Goal: Information Seeking & Learning: Learn about a topic

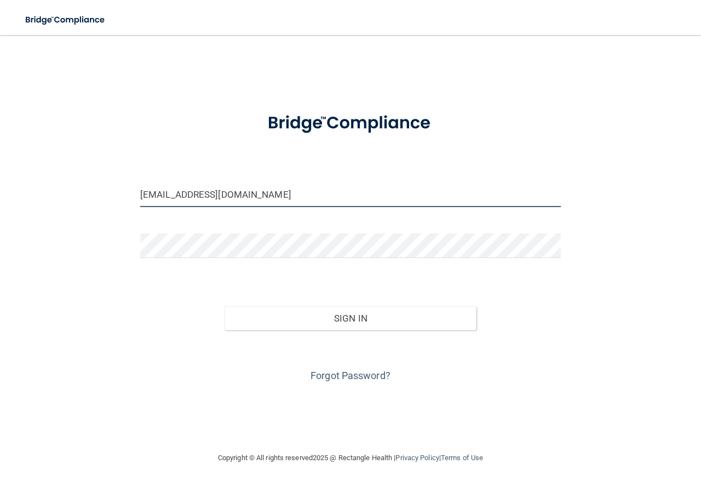
click at [222, 196] on input "cgup42@yahoo.com" at bounding box center [350, 194] width 420 height 25
click at [236, 191] on input "cgup42@yahoo.com" at bounding box center [350, 194] width 420 height 25
click at [238, 191] on input "cgup42@yahoo.com" at bounding box center [350, 194] width 420 height 25
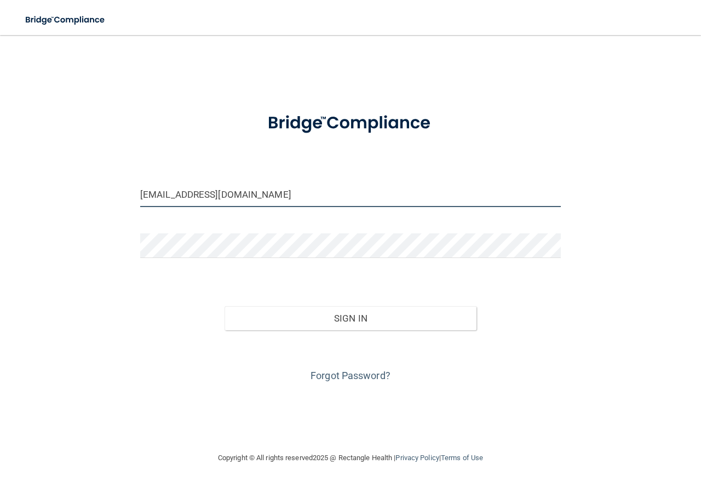
drag, startPoint x: 238, startPoint y: 190, endPoint x: 99, endPoint y: 188, distance: 139.6
click at [99, 188] on div "cgup42@yahoo.com Invalid email/password. You don't have permission to access th…" at bounding box center [350, 243] width 657 height 394
type input "[EMAIL_ADDRESS][DOMAIN_NAME]"
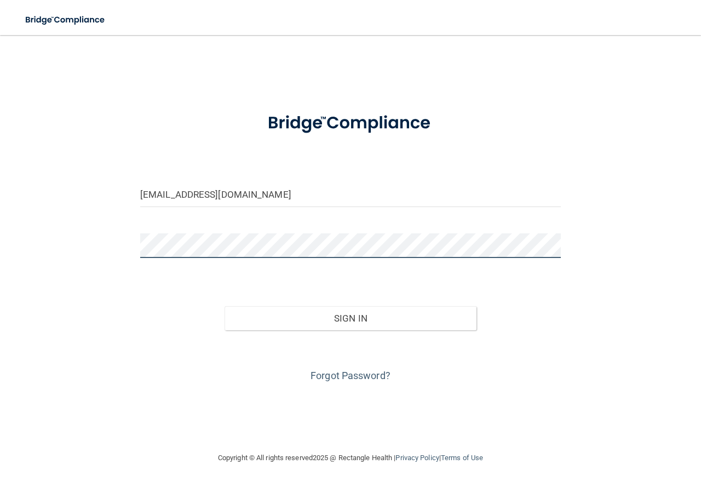
click at [224, 306] on button "Sign In" at bounding box center [350, 318] width 252 height 24
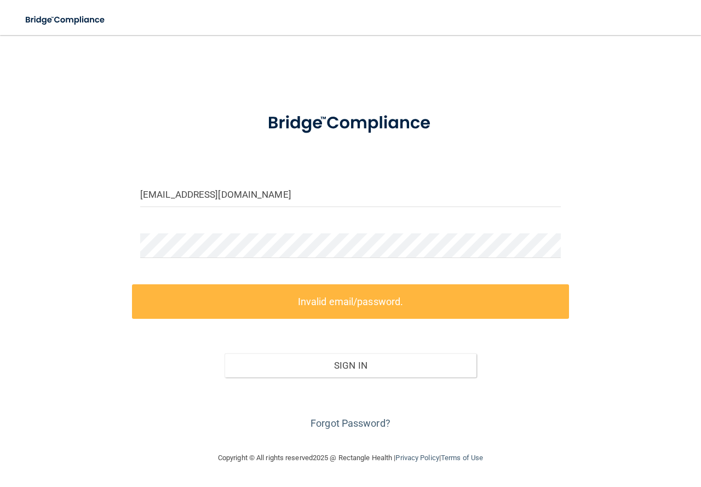
click at [366, 415] on div "Forgot Password?" at bounding box center [350, 404] width 437 height 55
click at [366, 421] on link "Forgot Password?" at bounding box center [350, 422] width 80 height 11
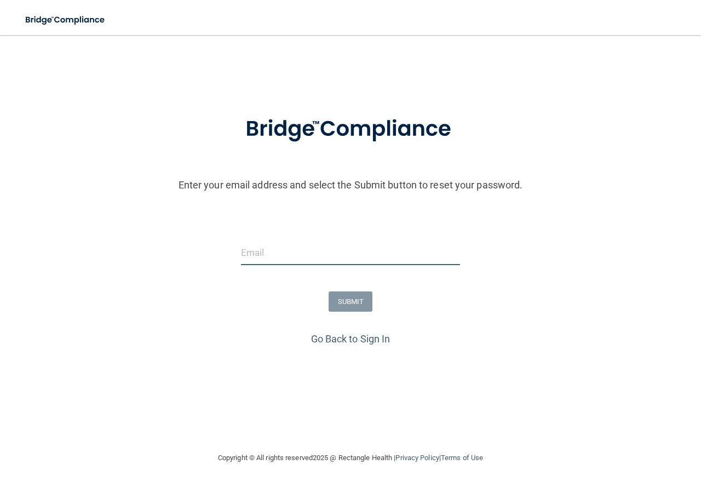
click at [311, 245] on input "email" at bounding box center [350, 252] width 219 height 25
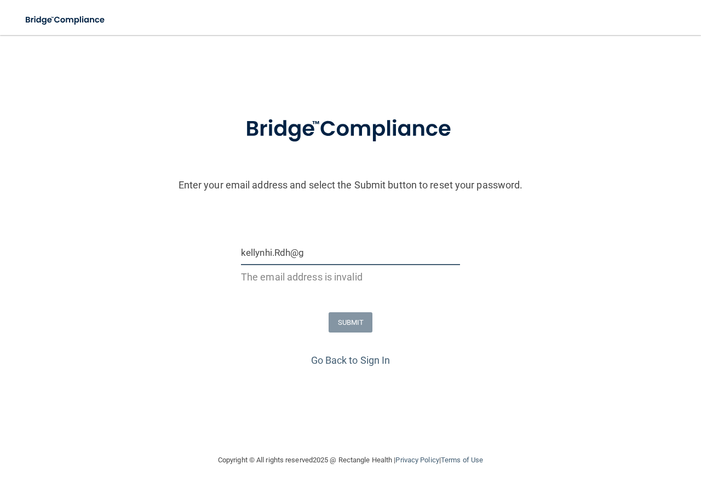
type input "[EMAIL_ADDRESS][DOMAIN_NAME]"
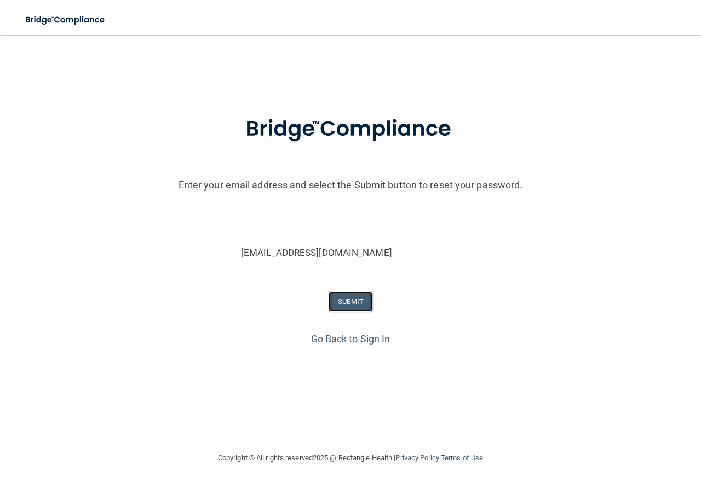
click at [348, 296] on button "SUBMIT" at bounding box center [350, 301] width 44 height 20
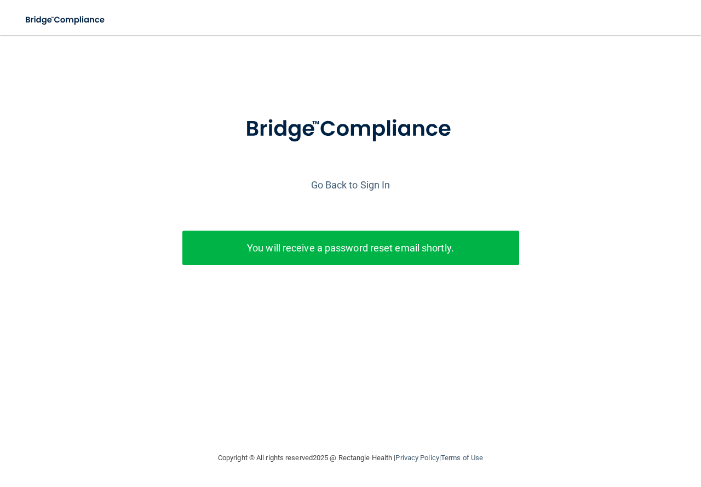
click at [356, 177] on div "Go Back to Sign In" at bounding box center [350, 185] width 706 height 18
click at [357, 177] on div "Go Back to Sign In" at bounding box center [350, 185] width 706 height 18
click at [355, 179] on link "Go Back to Sign In" at bounding box center [350, 184] width 79 height 11
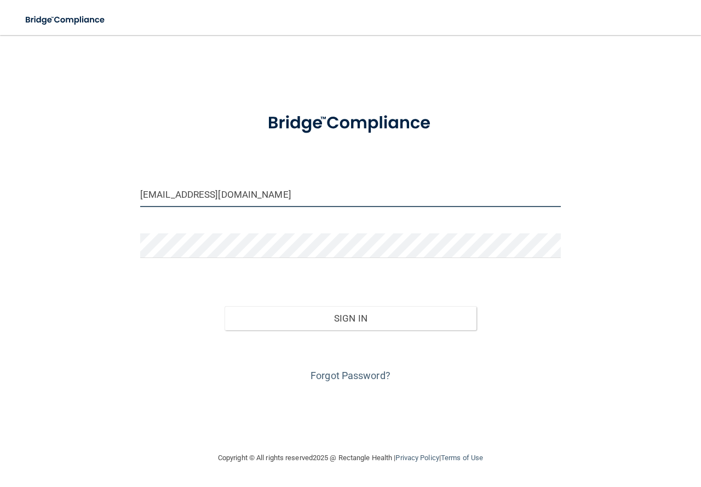
click at [215, 197] on input "cgup42@yahoo.com" at bounding box center [350, 194] width 420 height 25
click at [247, 197] on input "cgup42@yahoo.com" at bounding box center [350, 194] width 420 height 25
type input "[EMAIL_ADDRESS][DOMAIN_NAME]"
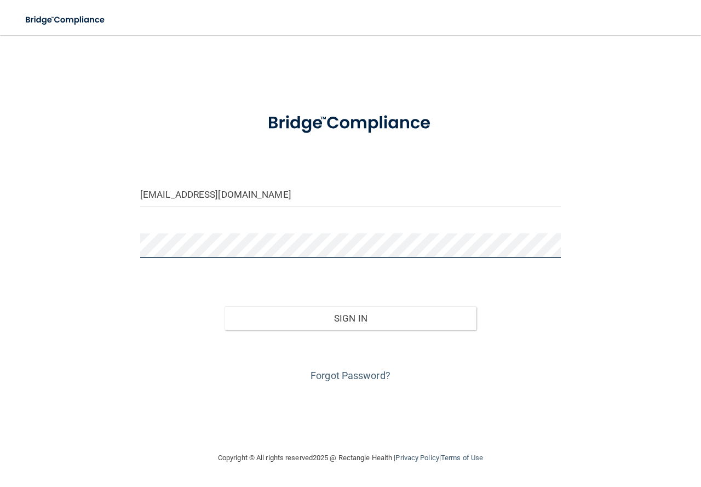
click at [93, 251] on div "kellynhi.rdh@gmail.com Invalid email/password. You don't have permission to acc…" at bounding box center [350, 243] width 657 height 394
click at [224, 306] on button "Sign In" at bounding box center [350, 318] width 252 height 24
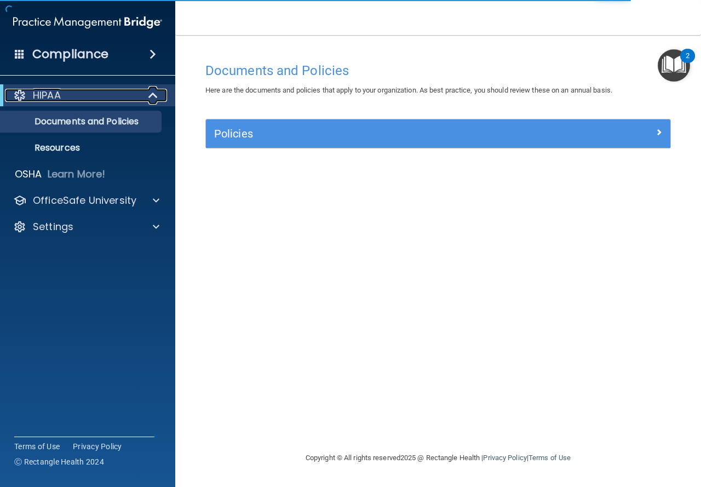
click at [94, 90] on div "HIPAA" at bounding box center [72, 95] width 135 height 13
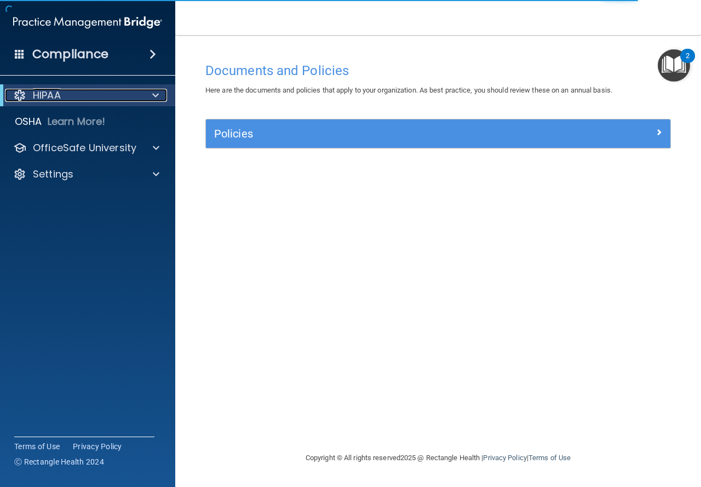
click at [94, 90] on div "HIPAA" at bounding box center [72, 95] width 135 height 13
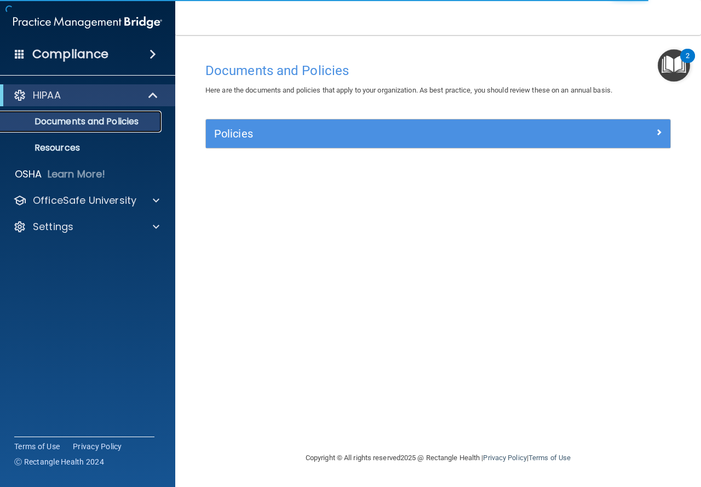
click at [97, 121] on p "Documents and Policies" at bounding box center [81, 121] width 149 height 11
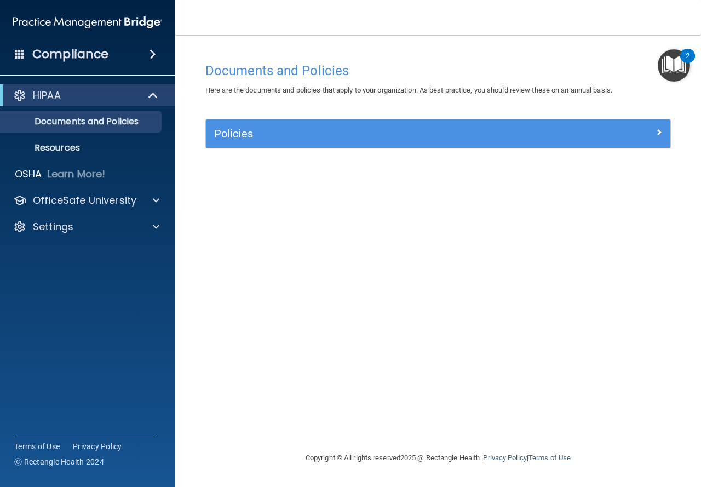
click at [668, 68] on img "Open Resource Center, 2 new notifications" at bounding box center [673, 65] width 32 height 32
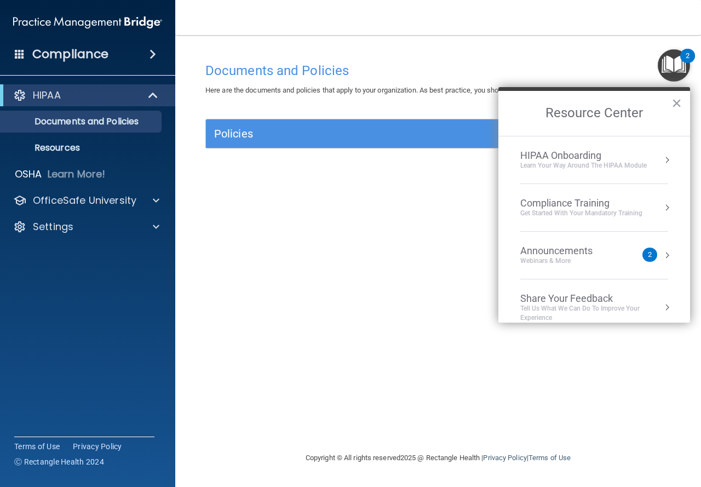
click at [502, 25] on nav "Toggle navigation Kellynhi Nguyen kellynhi.rdh@gmail.com Manage My Enterprise S…" at bounding box center [437, 17] width 525 height 35
click at [233, 224] on div "Documents and Policies Here are the documents and policies that apply to your o…" at bounding box center [438, 254] width 482 height 394
click at [677, 100] on button "×" at bounding box center [676, 103] width 10 height 18
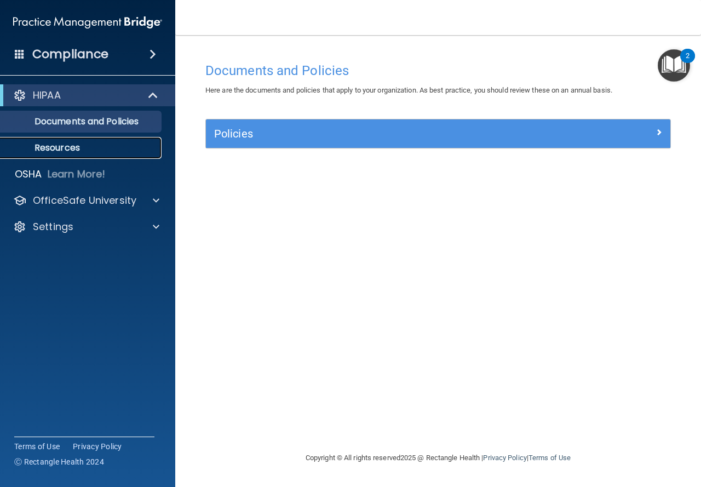
click at [81, 141] on link "Resources" at bounding box center [75, 148] width 172 height 22
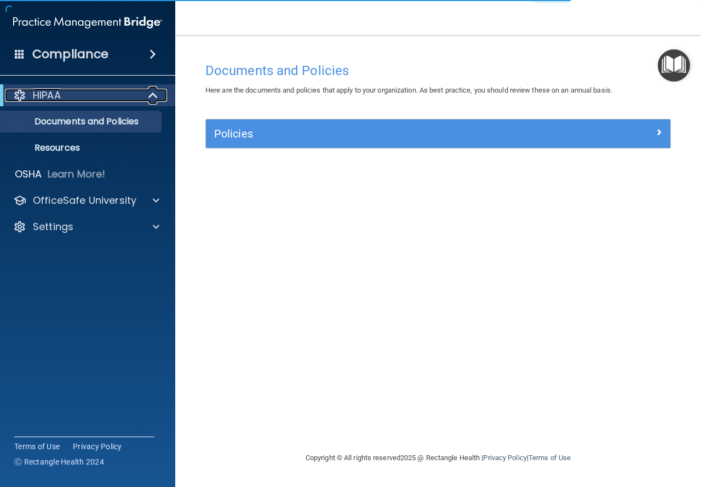
click at [128, 92] on div "HIPAA" at bounding box center [72, 95] width 135 height 13
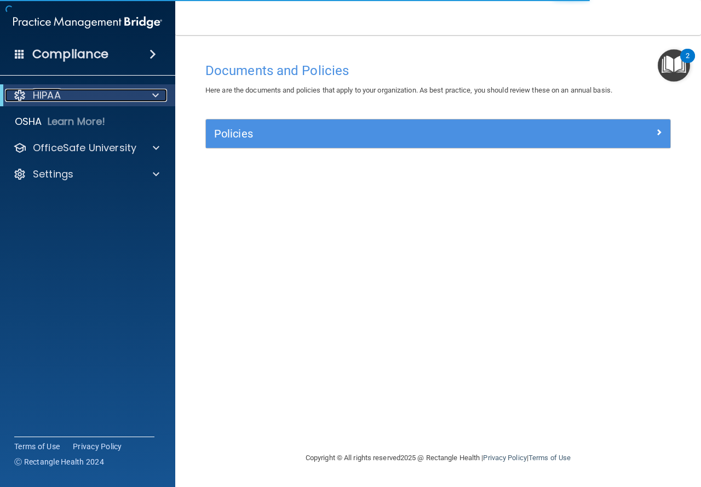
click at [128, 92] on div "HIPAA" at bounding box center [72, 95] width 135 height 13
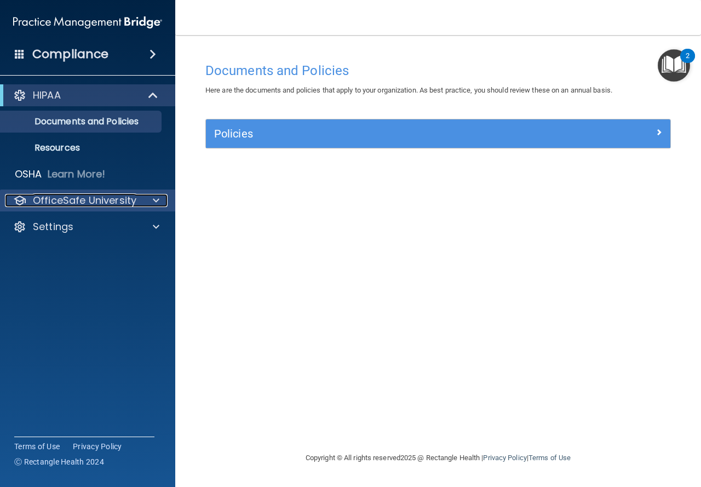
click at [156, 200] on span at bounding box center [156, 200] width 7 height 13
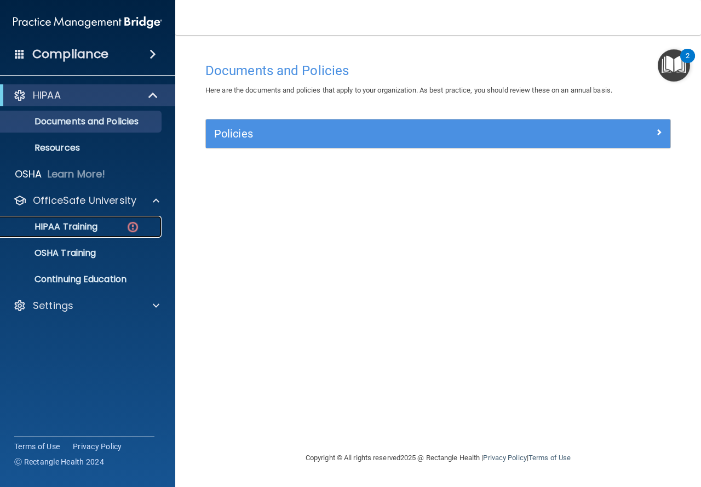
click at [78, 229] on p "HIPAA Training" at bounding box center [52, 226] width 90 height 11
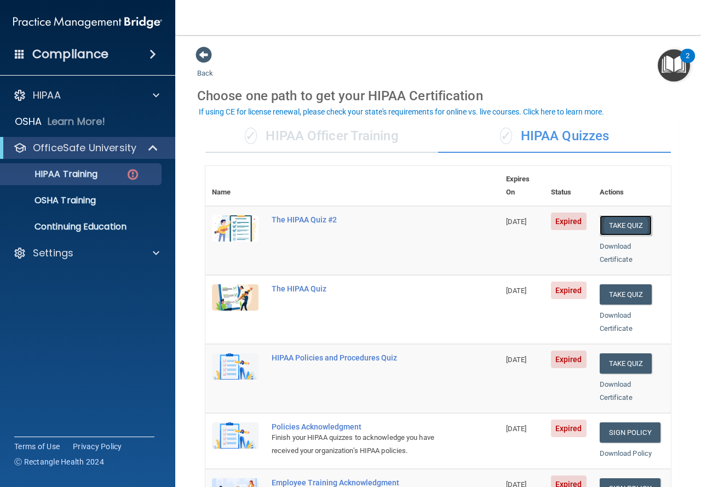
click at [638, 215] on button "Take Quiz" at bounding box center [625, 225] width 53 height 20
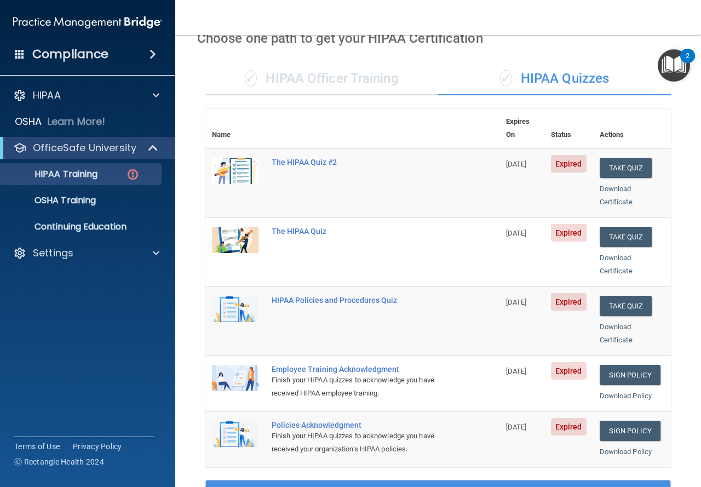
scroll to position [55, 0]
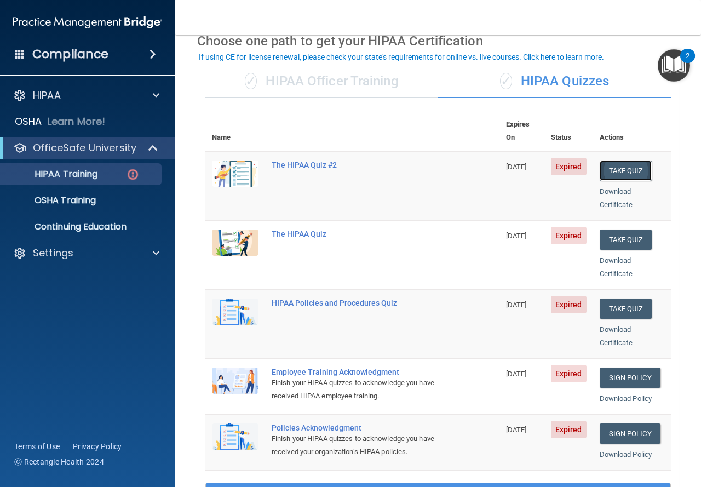
drag, startPoint x: 614, startPoint y: 153, endPoint x: 567, endPoint y: 152, distance: 46.5
click at [613, 160] on button "Take Quiz" at bounding box center [625, 170] width 53 height 20
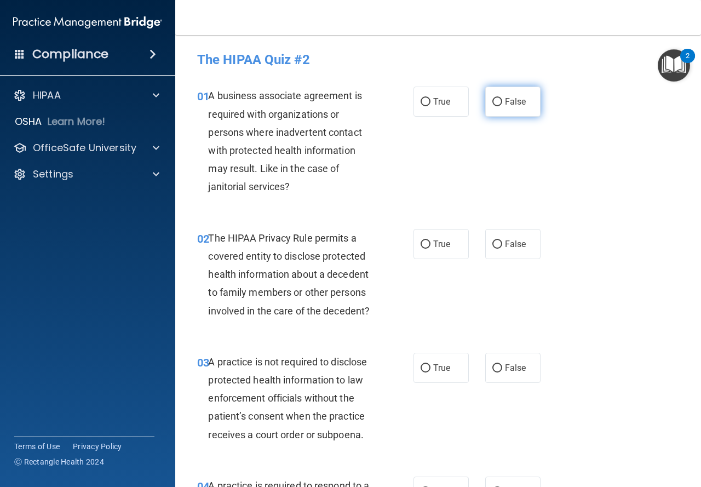
click at [500, 97] on label "False" at bounding box center [512, 101] width 55 height 30
click at [500, 98] on input "False" at bounding box center [497, 102] width 10 height 8
radio input "true"
click at [429, 256] on label "True" at bounding box center [440, 244] width 55 height 30
click at [429, 248] on input "True" at bounding box center [425, 244] width 10 height 8
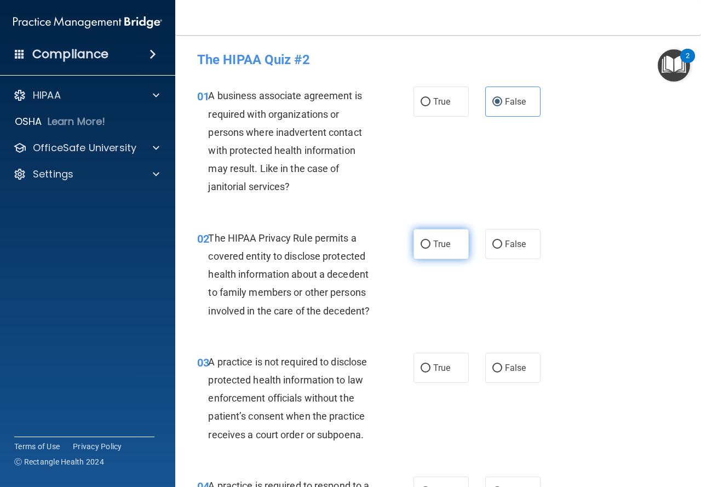
radio input "true"
click at [520, 373] on label "False" at bounding box center [512, 367] width 55 height 30
click at [502, 372] on input "False" at bounding box center [497, 368] width 10 height 8
radio input "true"
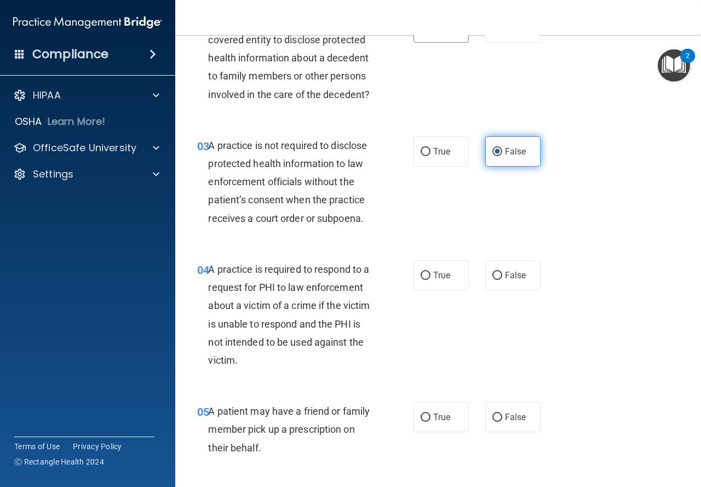
scroll to position [219, 0]
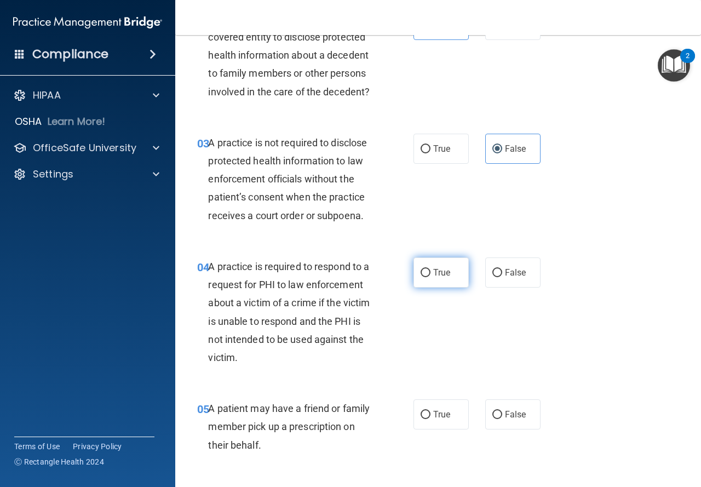
click at [439, 273] on span "True" at bounding box center [441, 272] width 17 height 10
click at [430, 273] on input "True" at bounding box center [425, 273] width 10 height 8
radio input "true"
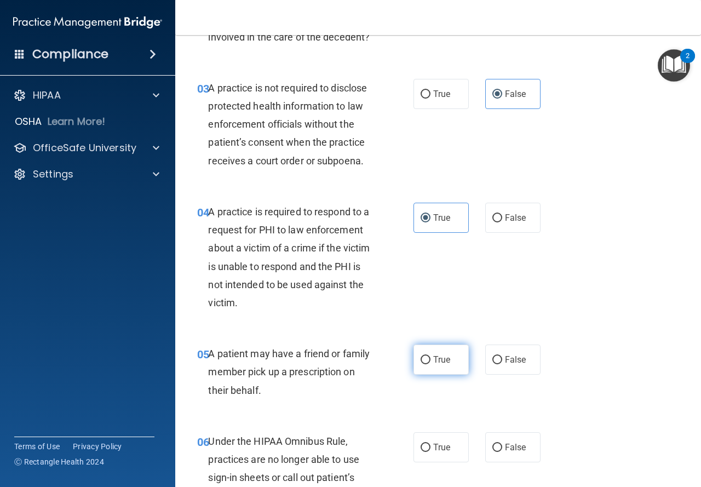
click at [448, 370] on label "True" at bounding box center [440, 359] width 55 height 30
click at [430, 364] on input "True" at bounding box center [425, 360] width 10 height 8
radio input "true"
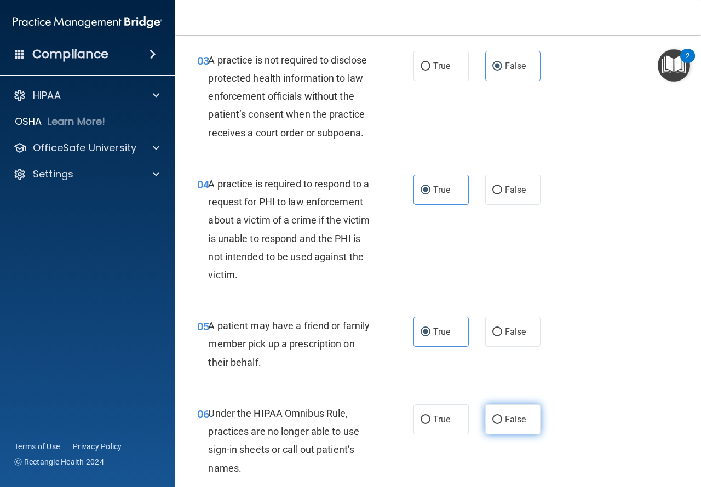
scroll to position [328, 0]
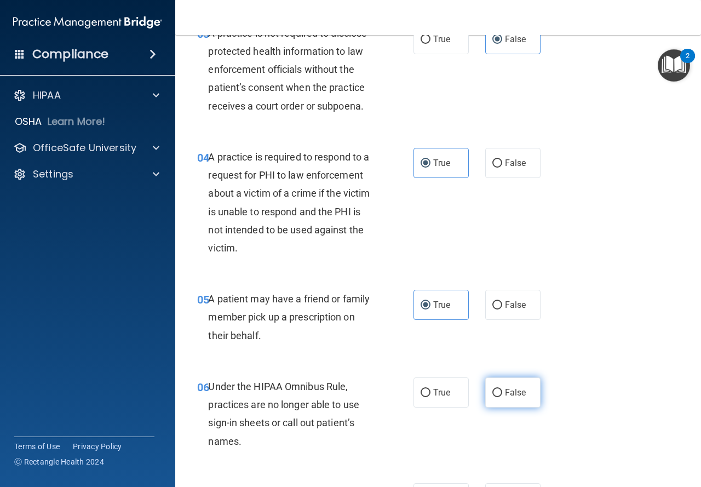
click at [517, 387] on span "False" at bounding box center [515, 392] width 21 height 10
click at [502, 389] on input "False" at bounding box center [497, 393] width 10 height 8
radio input "true"
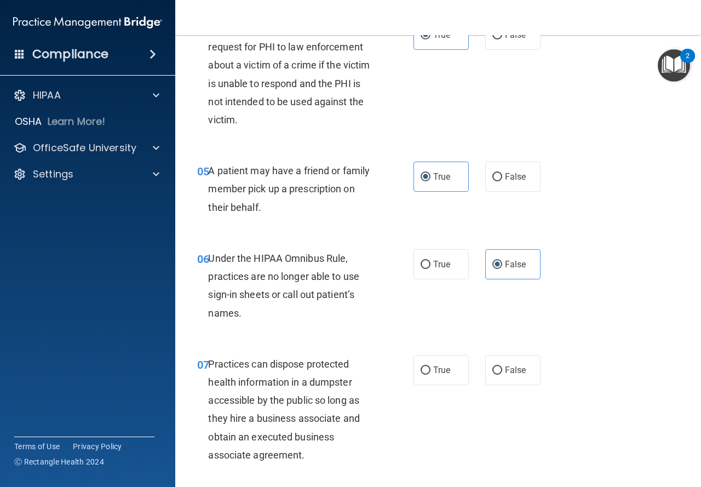
scroll to position [493, 0]
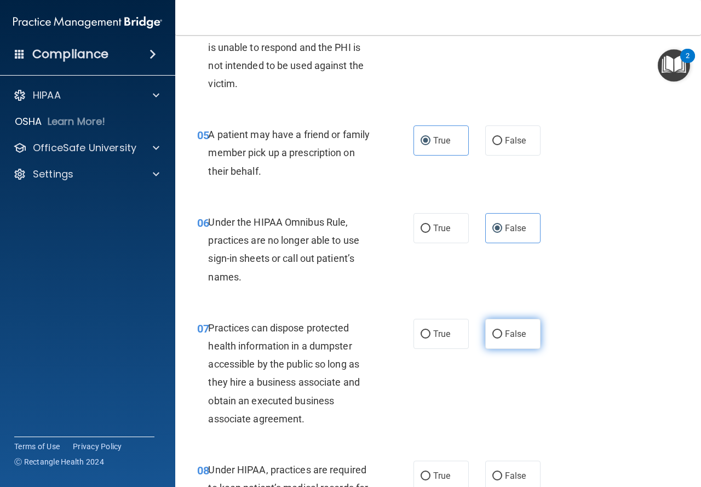
click at [523, 328] on label "False" at bounding box center [512, 334] width 55 height 30
click at [502, 330] on input "False" at bounding box center [497, 334] width 10 height 8
radio input "true"
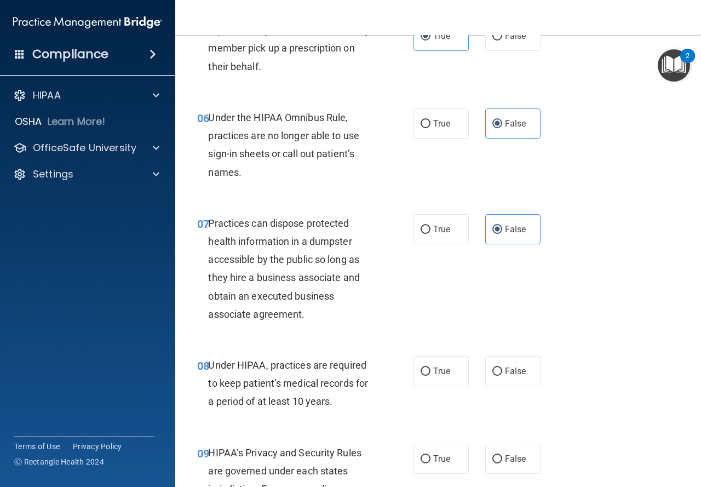
scroll to position [602, 0]
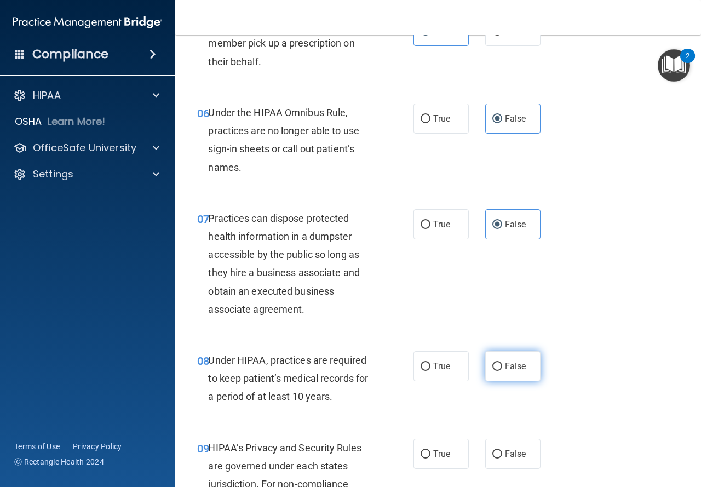
drag, startPoint x: 517, startPoint y: 363, endPoint x: 525, endPoint y: 360, distance: 9.4
click at [517, 363] on span "False" at bounding box center [515, 366] width 21 height 10
click at [502, 363] on input "False" at bounding box center [497, 366] width 10 height 8
radio input "true"
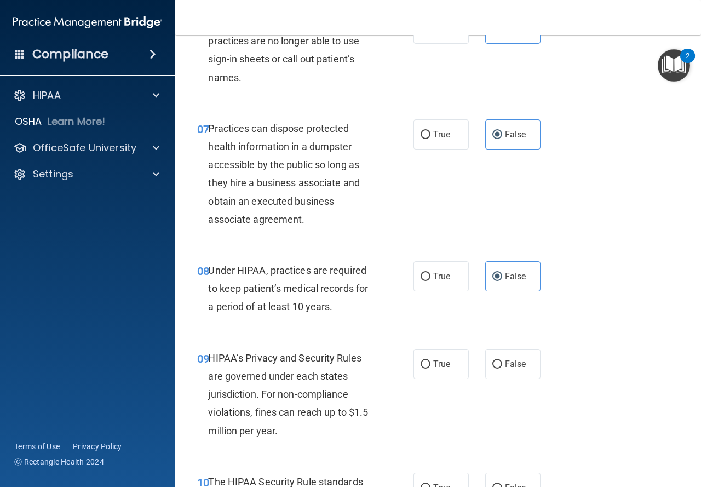
scroll to position [712, 0]
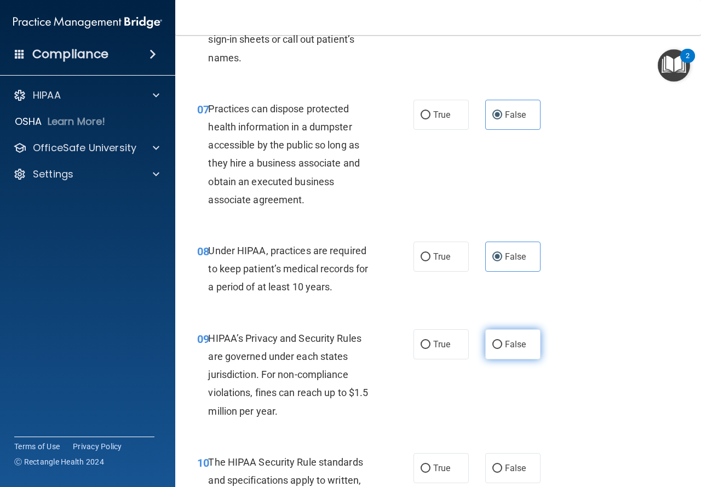
click at [528, 349] on label "False" at bounding box center [512, 344] width 55 height 30
click at [502, 349] on input "False" at bounding box center [497, 344] width 10 height 8
radio input "true"
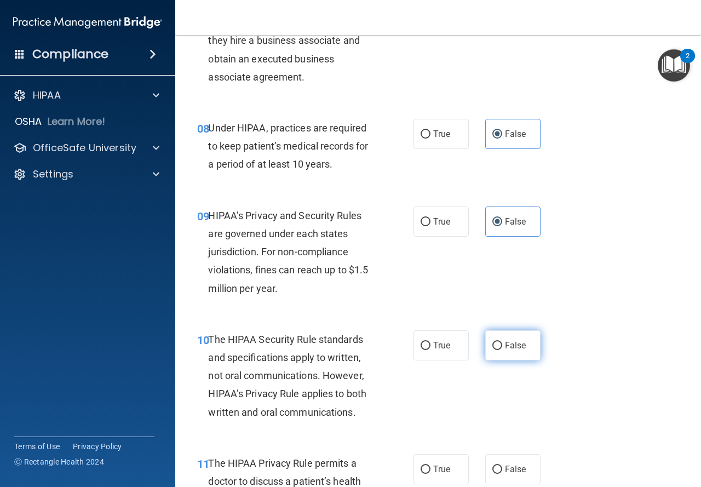
scroll to position [876, 0]
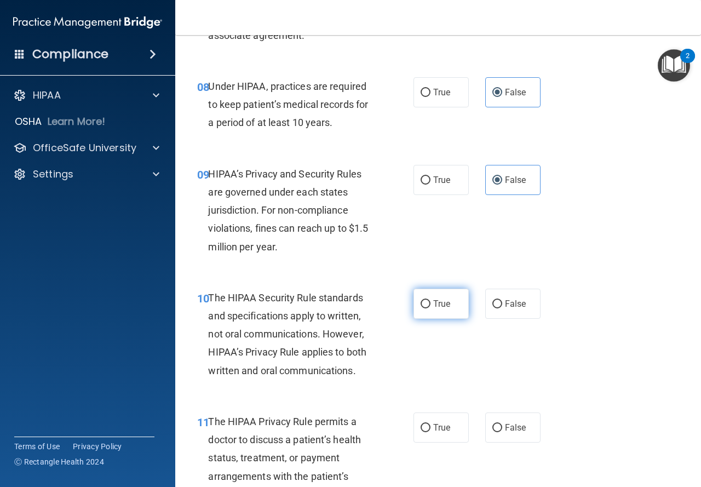
click at [424, 310] on label "True" at bounding box center [440, 303] width 55 height 30
click at [424, 308] on input "True" at bounding box center [425, 304] width 10 height 8
radio input "true"
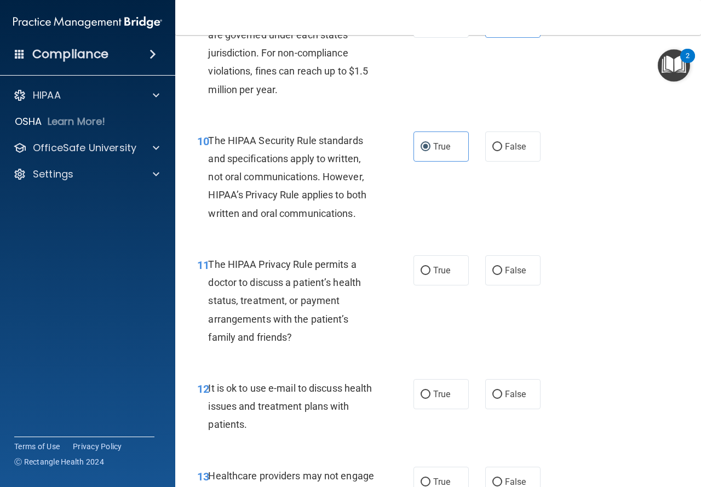
scroll to position [1040, 0]
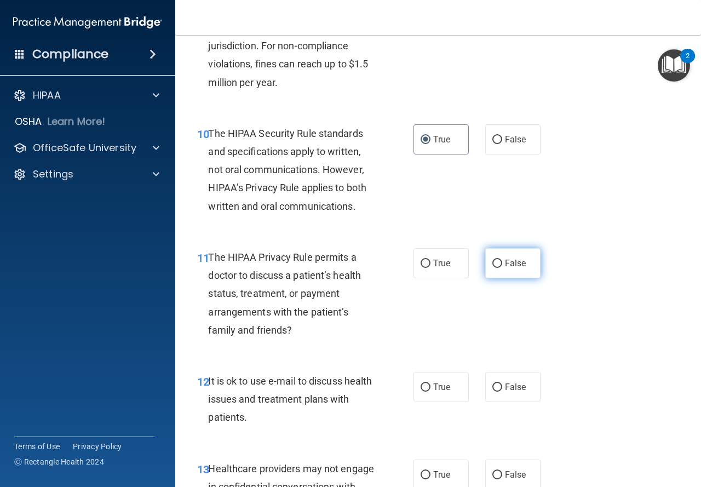
click at [499, 265] on label "False" at bounding box center [512, 263] width 55 height 30
click at [499, 265] on input "False" at bounding box center [497, 263] width 10 height 8
radio input "true"
click at [434, 265] on span "True" at bounding box center [441, 263] width 17 height 10
click at [430, 265] on input "True" at bounding box center [425, 263] width 10 height 8
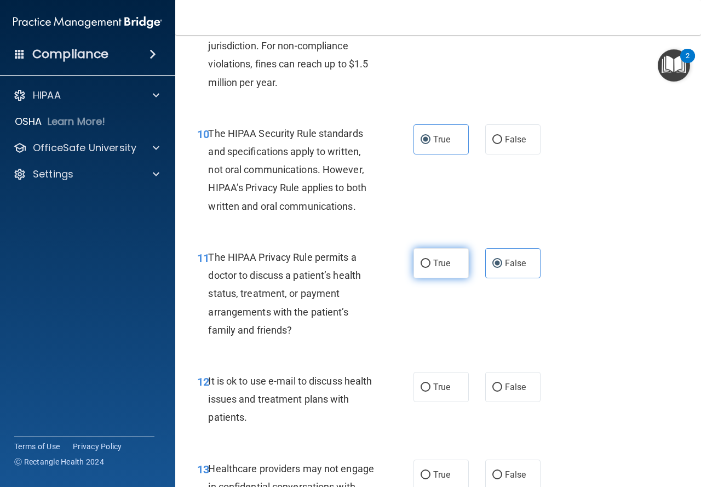
radio input "true"
radio input "false"
click at [435, 400] on label "True" at bounding box center [440, 387] width 55 height 30
click at [430, 391] on input "True" at bounding box center [425, 387] width 10 height 8
radio input "true"
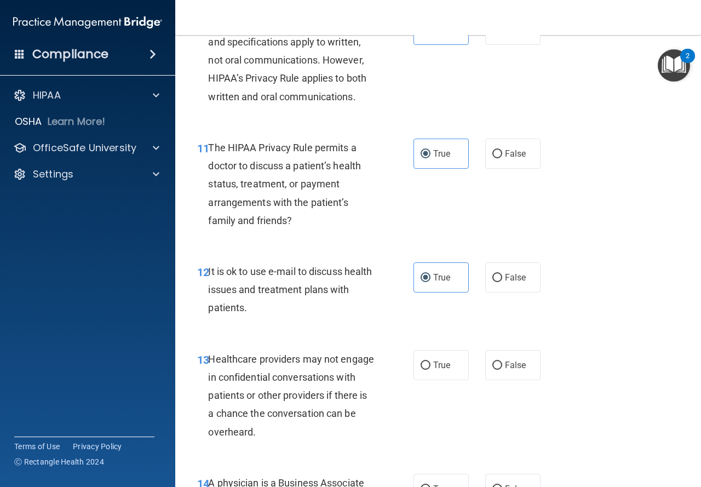
scroll to position [1259, 0]
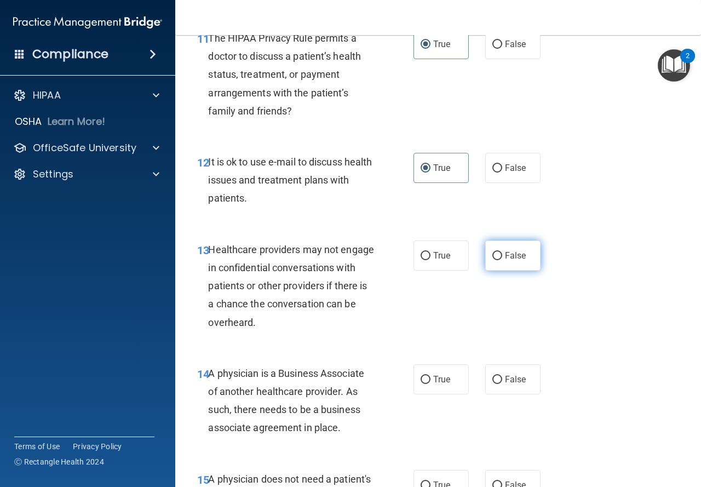
click at [505, 258] on span "False" at bounding box center [515, 255] width 21 height 10
click at [501, 258] on input "False" at bounding box center [497, 256] width 10 height 8
radio input "true"
click at [504, 372] on label "False" at bounding box center [512, 379] width 55 height 30
click at [502, 375] on input "False" at bounding box center [497, 379] width 10 height 8
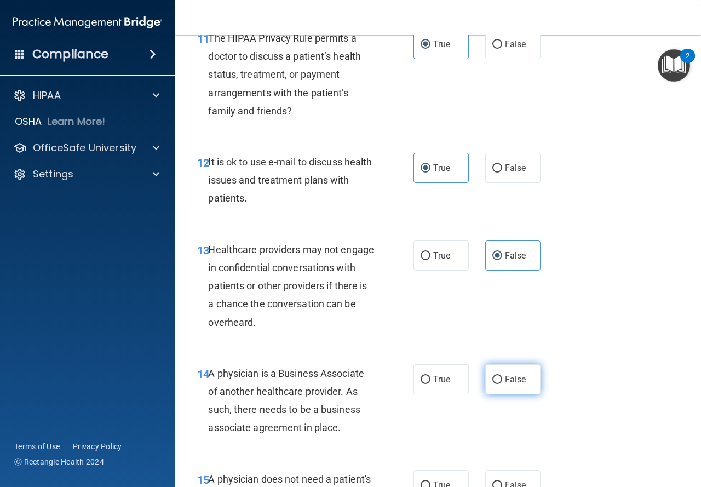
radio input "true"
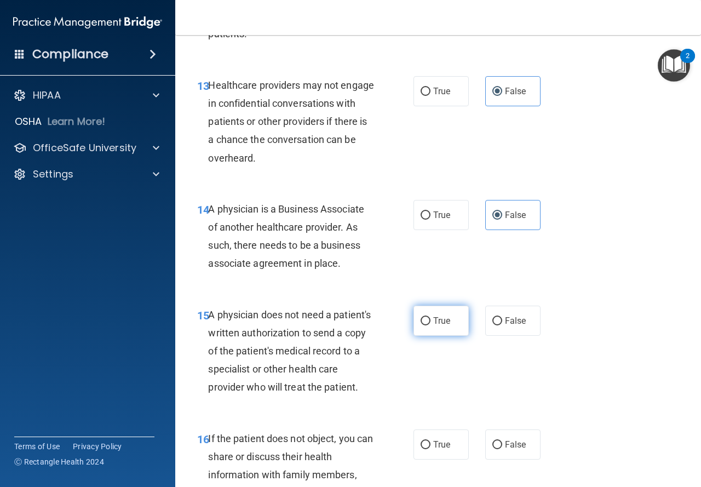
click at [422, 318] on input "True" at bounding box center [425, 321] width 10 height 8
radio input "true"
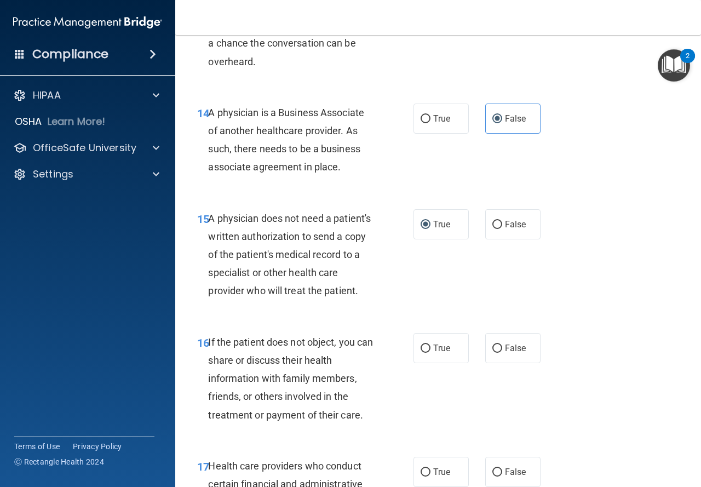
scroll to position [1642, 0]
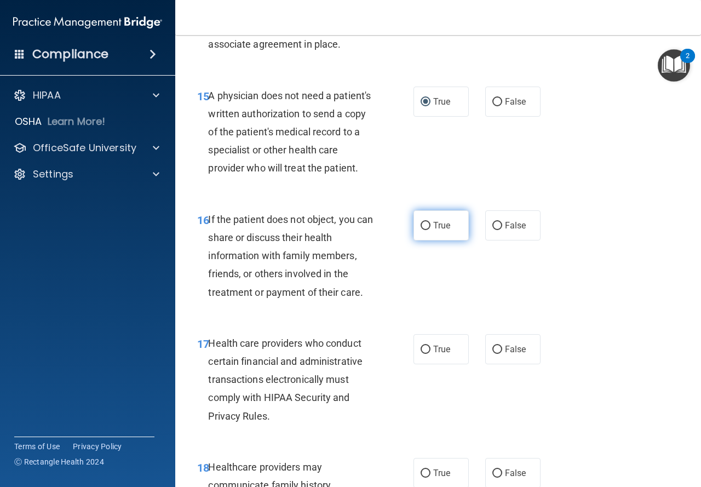
click at [429, 238] on label "True" at bounding box center [440, 225] width 55 height 30
click at [429, 230] on input "True" at bounding box center [425, 226] width 10 height 8
radio input "true"
click at [433, 354] on span "True" at bounding box center [441, 349] width 17 height 10
click at [429, 354] on input "True" at bounding box center [425, 349] width 10 height 8
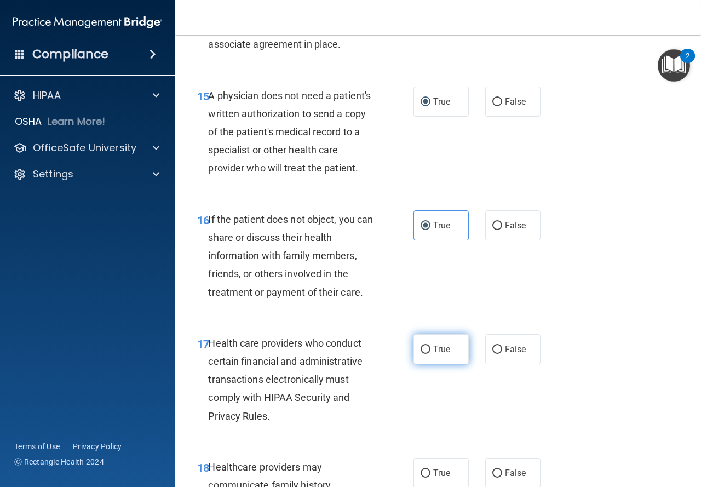
radio input "true"
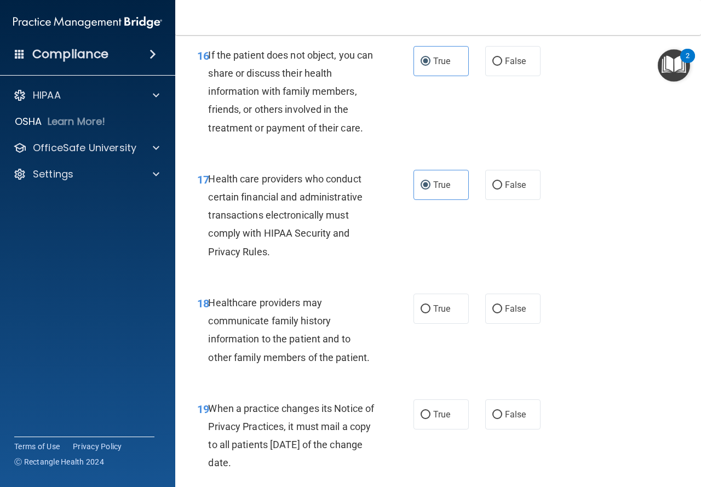
scroll to position [1861, 0]
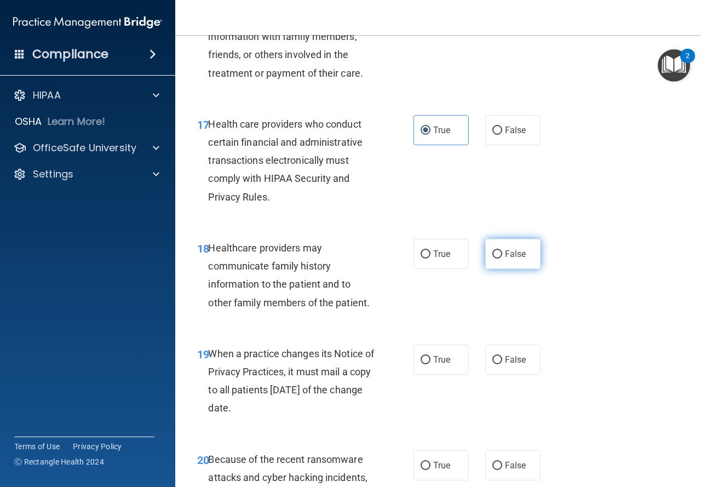
click at [494, 258] on input "False" at bounding box center [497, 254] width 10 height 8
radio input "true"
click at [498, 374] on label "False" at bounding box center [512, 359] width 55 height 30
click at [498, 364] on input "False" at bounding box center [497, 360] width 10 height 8
radio input "true"
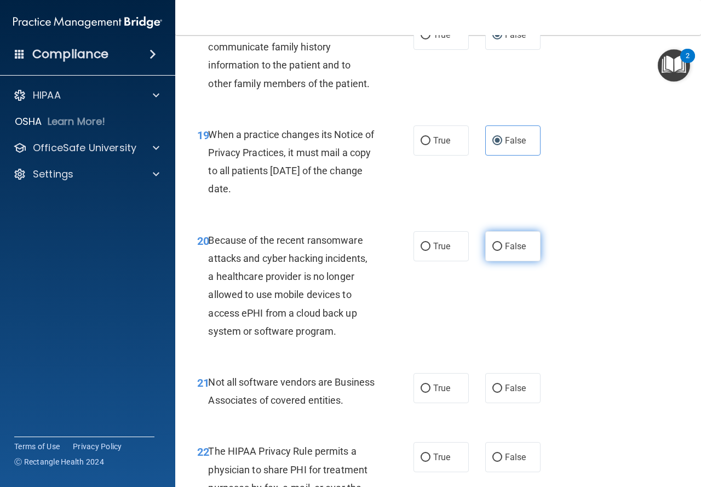
click at [511, 261] on label "False" at bounding box center [512, 246] width 55 height 30
click at [502, 251] on input "False" at bounding box center [497, 246] width 10 height 8
radio input "true"
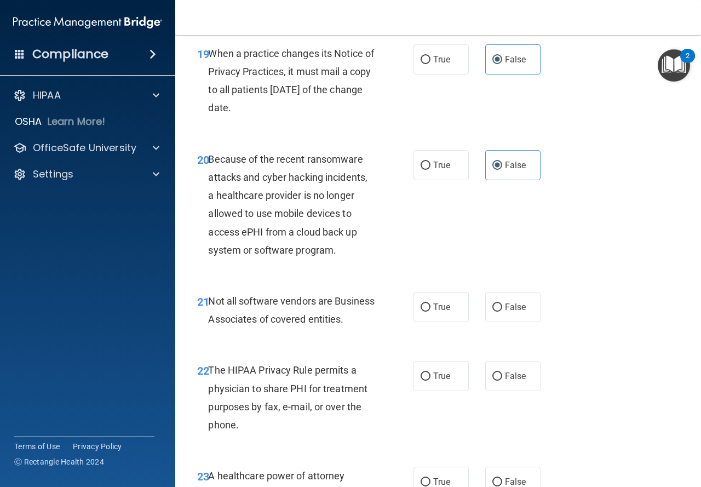
scroll to position [2244, 0]
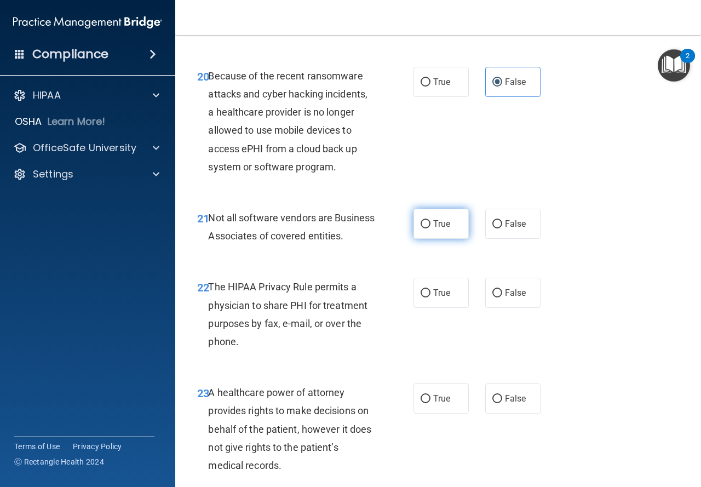
click at [423, 228] on input "True" at bounding box center [425, 224] width 10 height 8
radio input "true"
drag, startPoint x: 434, startPoint y: 318, endPoint x: 447, endPoint y: 335, distance: 21.1
click at [435, 308] on label "True" at bounding box center [440, 293] width 55 height 30
click at [430, 297] on input "True" at bounding box center [425, 293] width 10 height 8
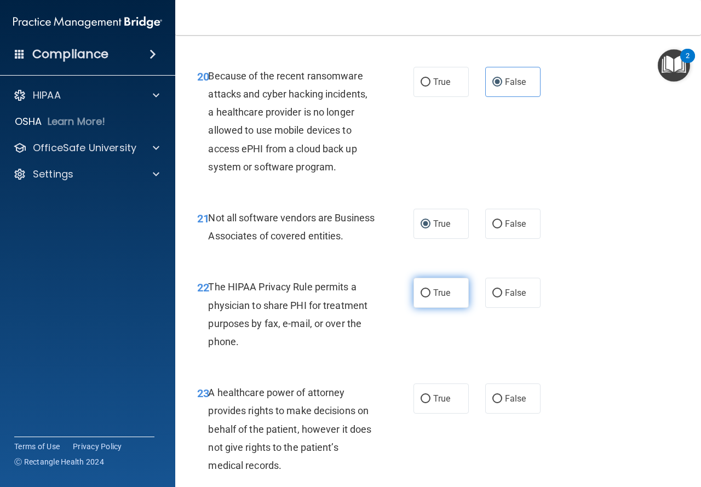
radio input "true"
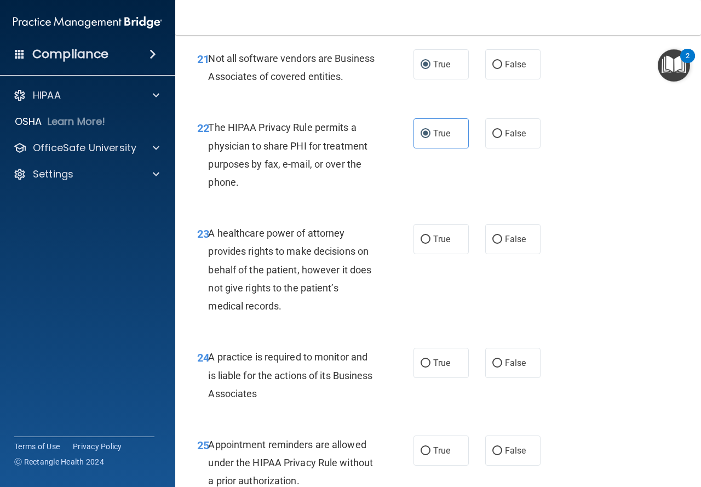
scroll to position [2408, 0]
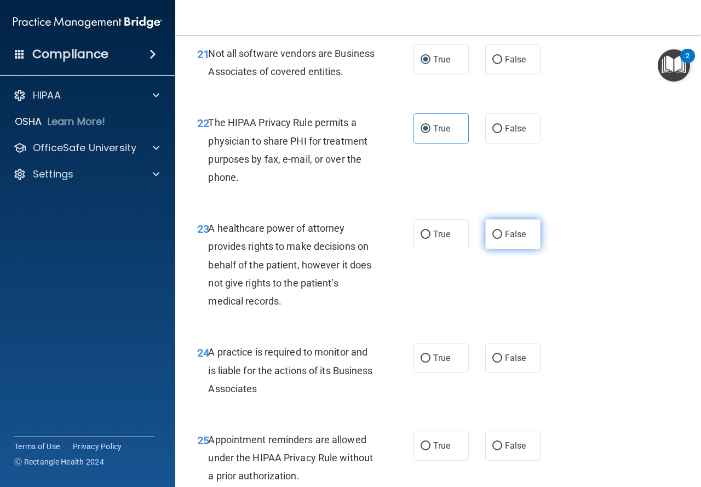
click at [510, 249] on label "False" at bounding box center [512, 234] width 55 height 30
click at [502, 239] on input "False" at bounding box center [497, 234] width 10 height 8
radio input "true"
click at [516, 373] on label "False" at bounding box center [512, 358] width 55 height 30
click at [502, 362] on input "False" at bounding box center [497, 358] width 10 height 8
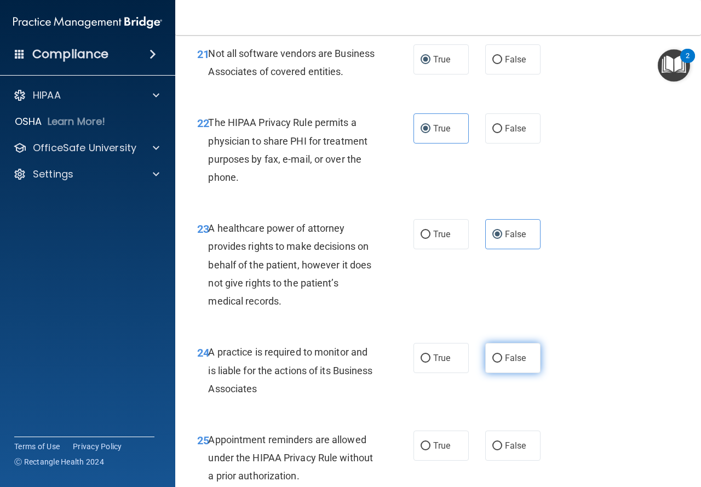
radio input "true"
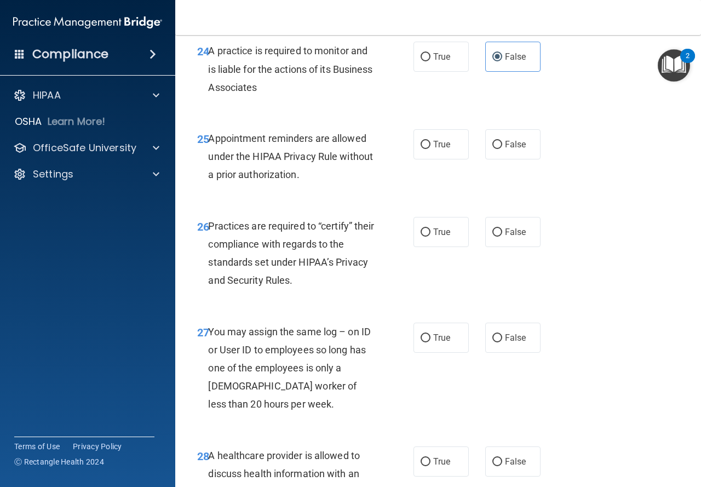
scroll to position [2737, 0]
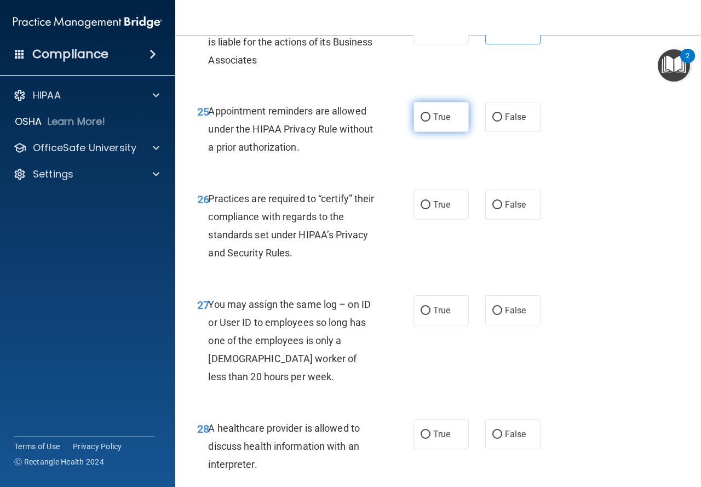
click at [433, 122] on span "True" at bounding box center [441, 117] width 17 height 10
click at [429, 122] on input "True" at bounding box center [425, 117] width 10 height 8
radio input "true"
drag, startPoint x: 509, startPoint y: 250, endPoint x: 508, endPoint y: 270, distance: 20.3
click at [510, 219] on label "False" at bounding box center [512, 204] width 55 height 30
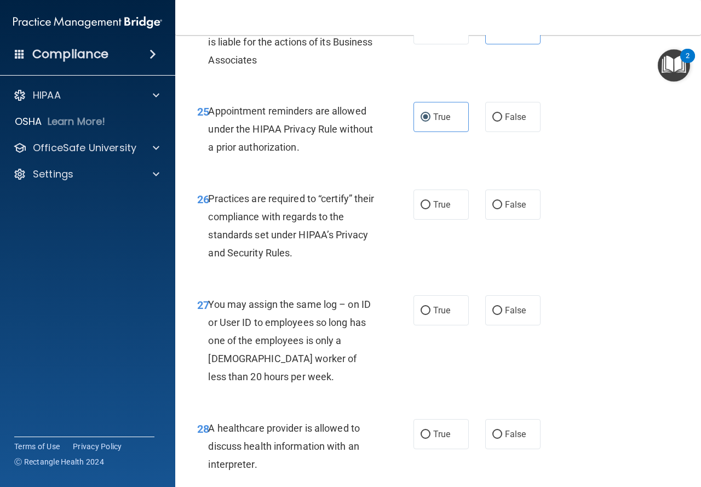
click at [502, 209] on input "False" at bounding box center [497, 205] width 10 height 8
radio input "true"
click at [505, 315] on span "False" at bounding box center [515, 310] width 21 height 10
click at [501, 315] on input "False" at bounding box center [497, 311] width 10 height 8
radio input "true"
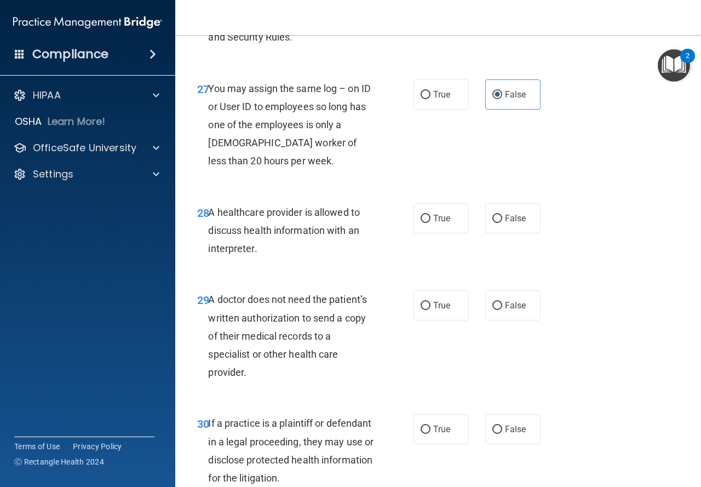
scroll to position [2956, 0]
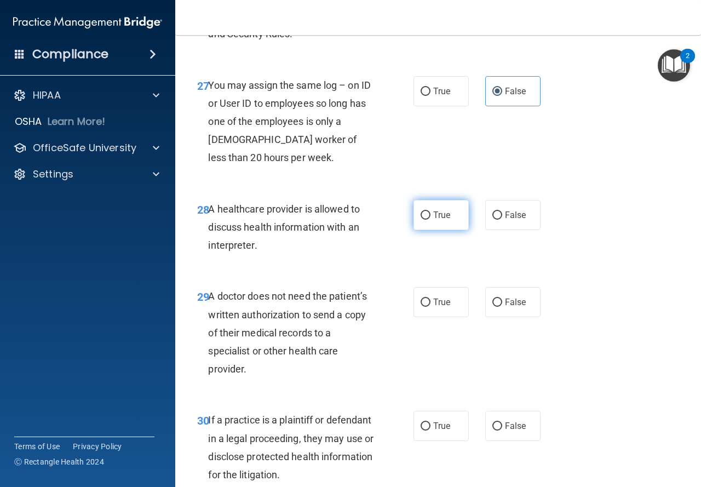
click at [443, 220] on span "True" at bounding box center [441, 215] width 17 height 10
click at [430, 219] on input "True" at bounding box center [425, 215] width 10 height 8
radio input "true"
click at [448, 317] on label "True" at bounding box center [440, 302] width 55 height 30
click at [430, 307] on input "True" at bounding box center [425, 302] width 10 height 8
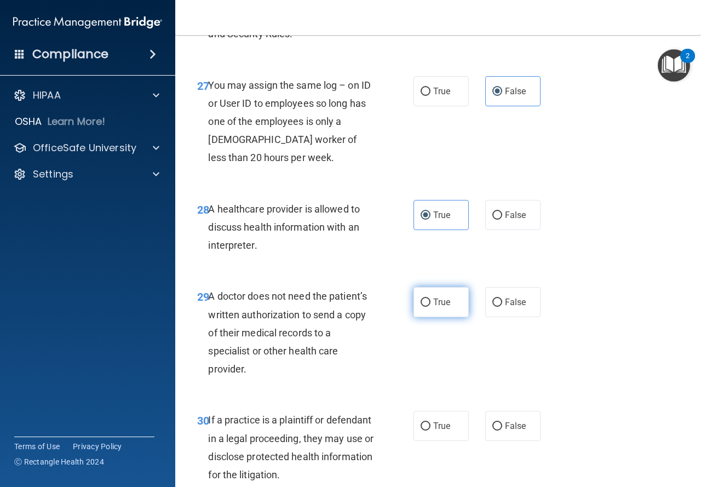
radio input "true"
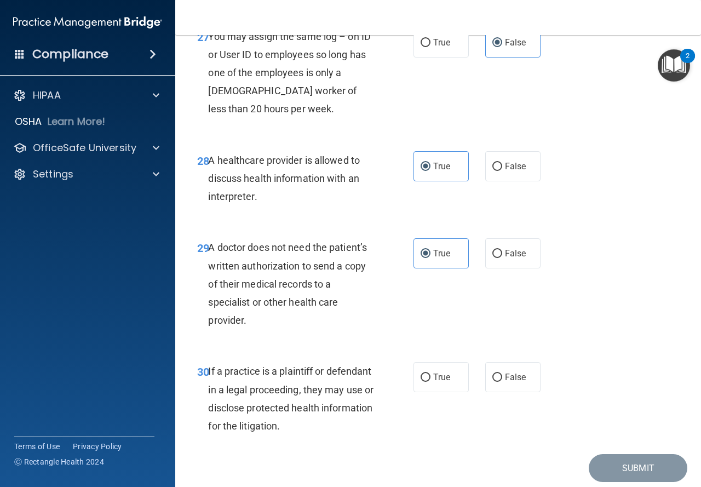
scroll to position [3079, 0]
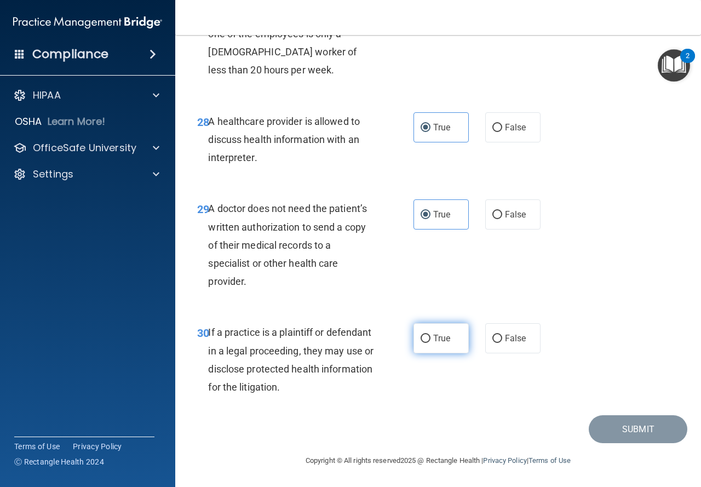
click at [442, 343] on span "True" at bounding box center [441, 338] width 17 height 10
click at [430, 343] on input "True" at bounding box center [425, 338] width 10 height 8
radio input "true"
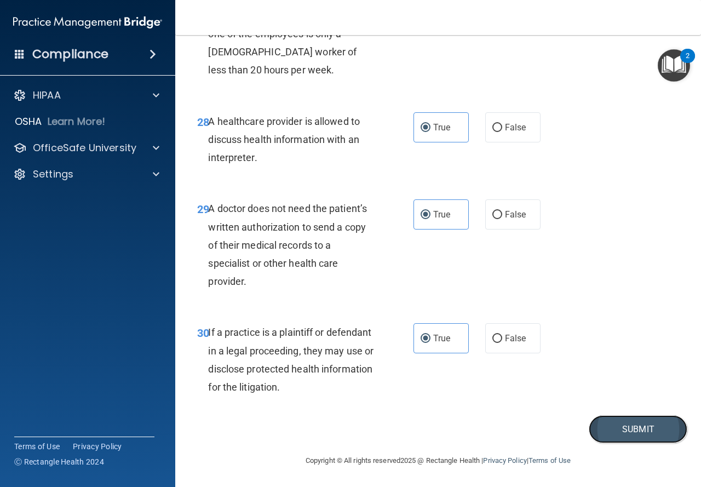
drag, startPoint x: 626, startPoint y: 421, endPoint x: 620, endPoint y: 408, distance: 14.9
click at [626, 421] on button "Submit" at bounding box center [637, 429] width 99 height 28
click at [643, 431] on button "Submit" at bounding box center [637, 429] width 99 height 28
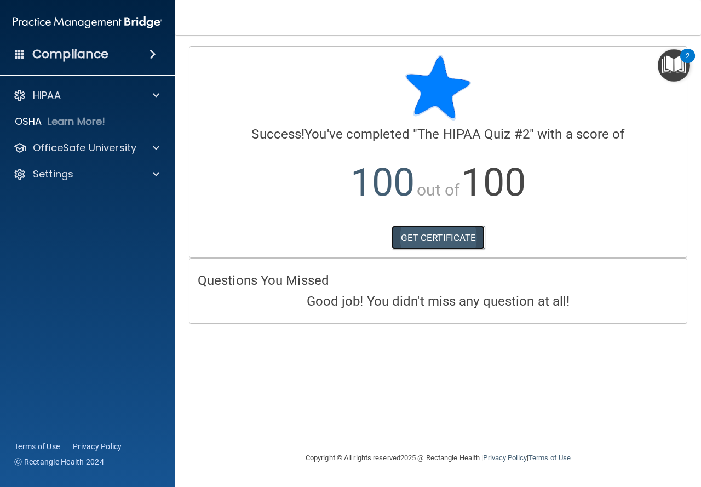
click at [409, 238] on link "GET CERTIFICATE" at bounding box center [438, 238] width 94 height 24
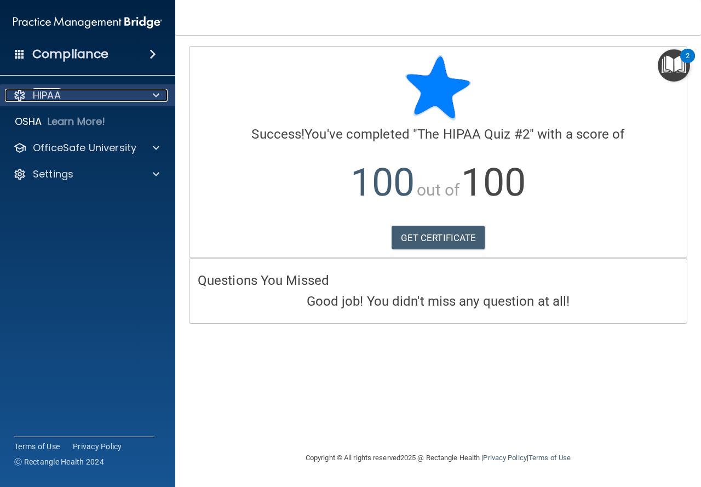
click at [99, 99] on div "HIPAA" at bounding box center [73, 95] width 136 height 13
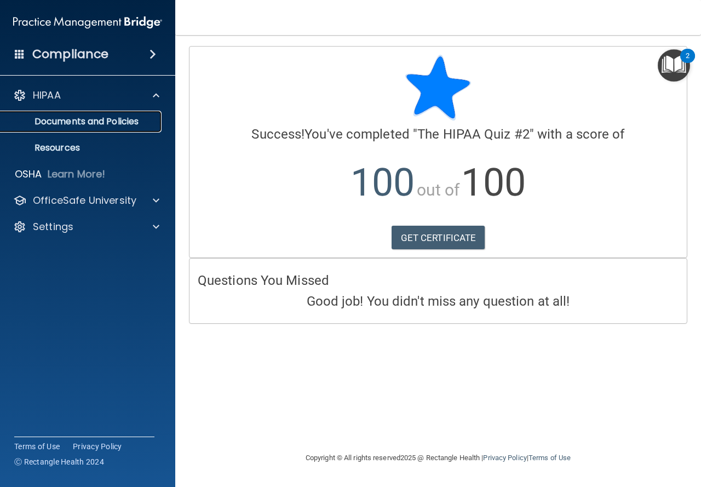
click at [95, 120] on p "Documents and Policies" at bounding box center [81, 121] width 149 height 11
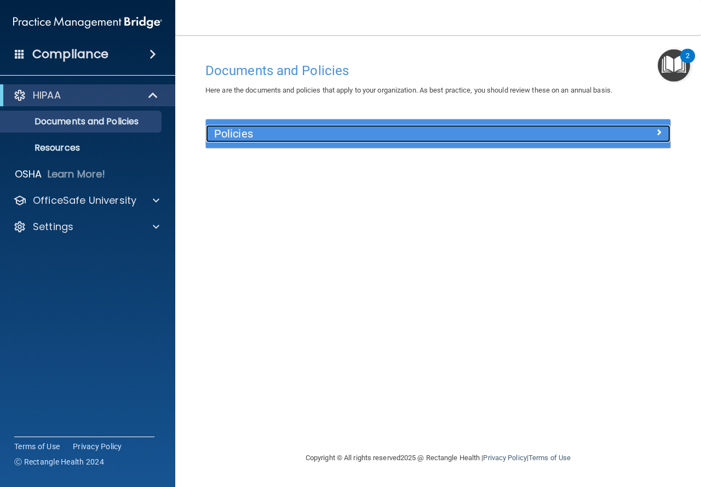
click at [285, 137] on h5 "Policies" at bounding box center [380, 134] width 332 height 12
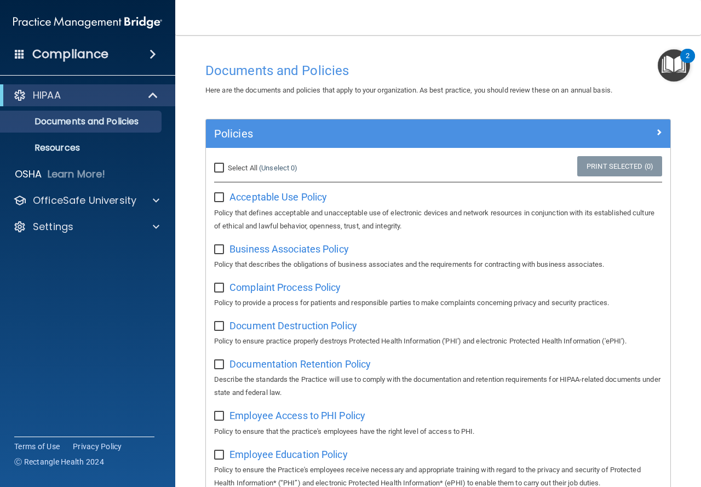
click at [86, 188] on div "HIPAA Documents and Policies Report an Incident Business Associates Emergency P…" at bounding box center [88, 163] width 176 height 166
click at [91, 198] on p "OfficeSafe University" at bounding box center [84, 200] width 103 height 13
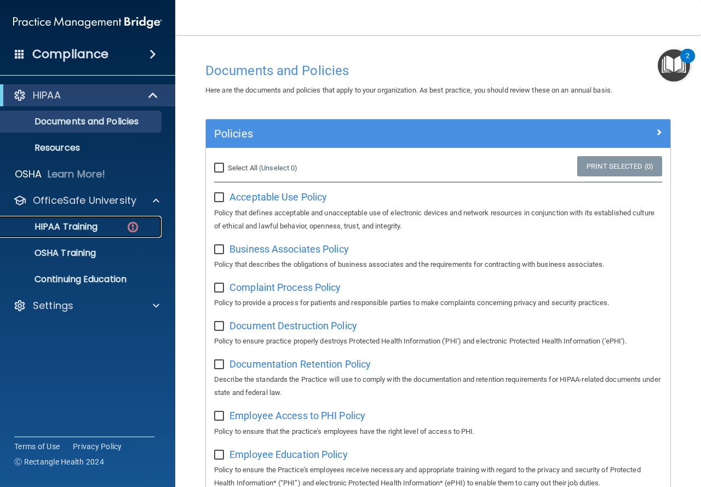
click at [93, 230] on p "HIPAA Training" at bounding box center [52, 226] width 90 height 11
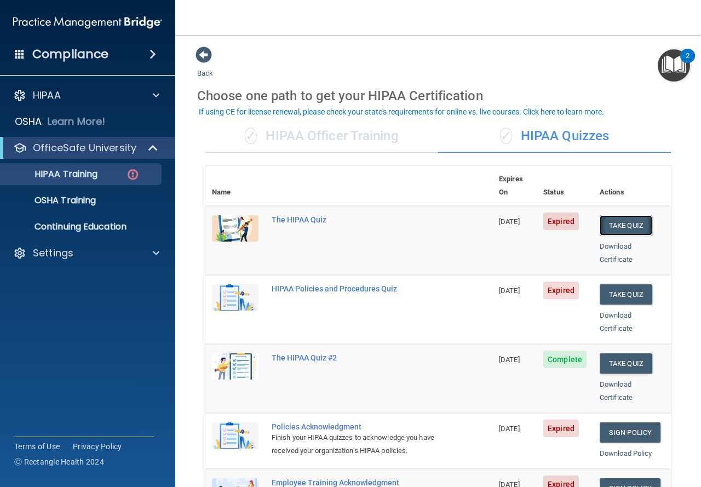
click at [628, 215] on button "Take Quiz" at bounding box center [625, 225] width 53 height 20
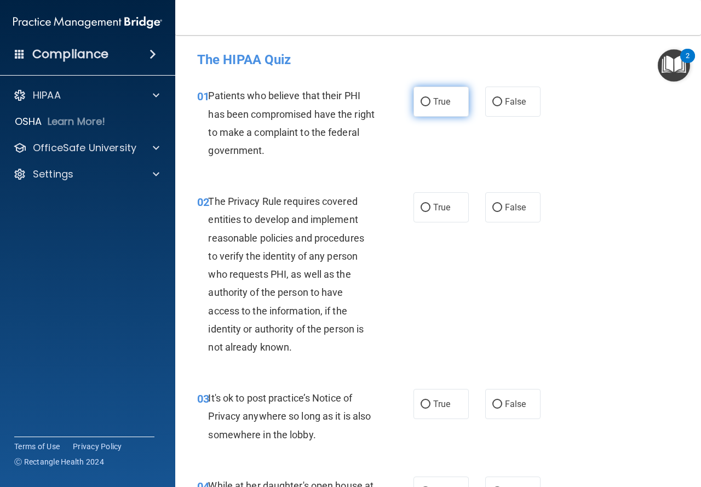
click at [438, 102] on span "True" at bounding box center [441, 101] width 17 height 10
click at [430, 102] on input "True" at bounding box center [425, 102] width 10 height 8
radio input "true"
click at [443, 206] on span "True" at bounding box center [441, 207] width 17 height 10
click at [430, 206] on input "True" at bounding box center [425, 208] width 10 height 8
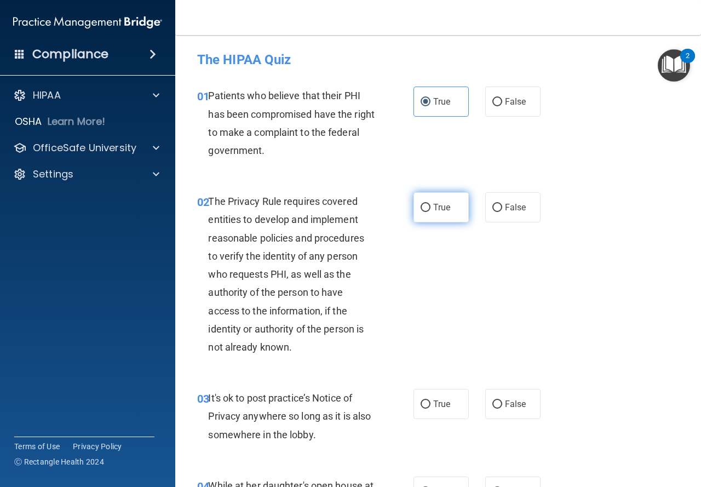
radio input "true"
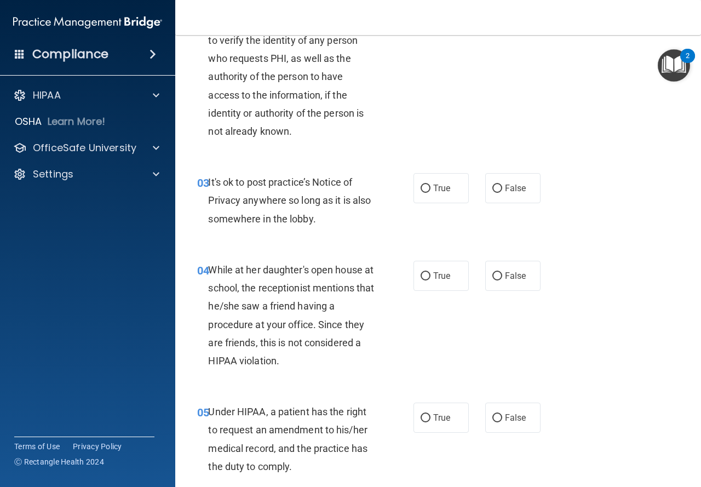
scroll to position [219, 0]
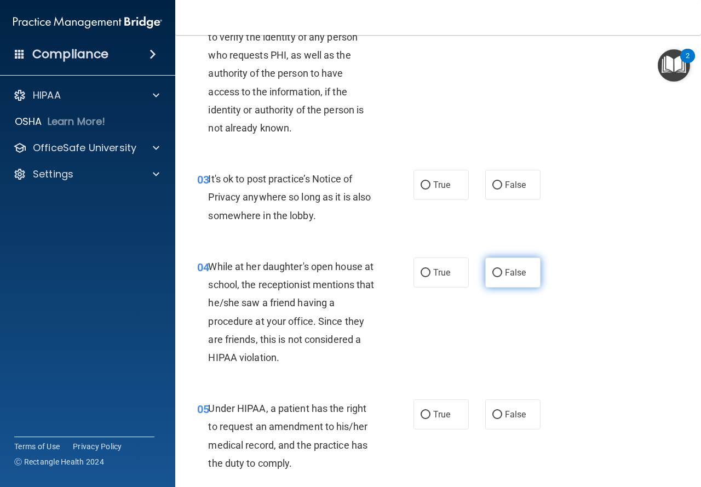
drag, startPoint x: 498, startPoint y: 187, endPoint x: 519, endPoint y: 280, distance: 94.9
click at [498, 188] on label "False" at bounding box center [512, 185] width 55 height 30
click at [498, 188] on input "False" at bounding box center [497, 185] width 10 height 8
radio input "true"
click at [516, 283] on label "False" at bounding box center [512, 272] width 55 height 30
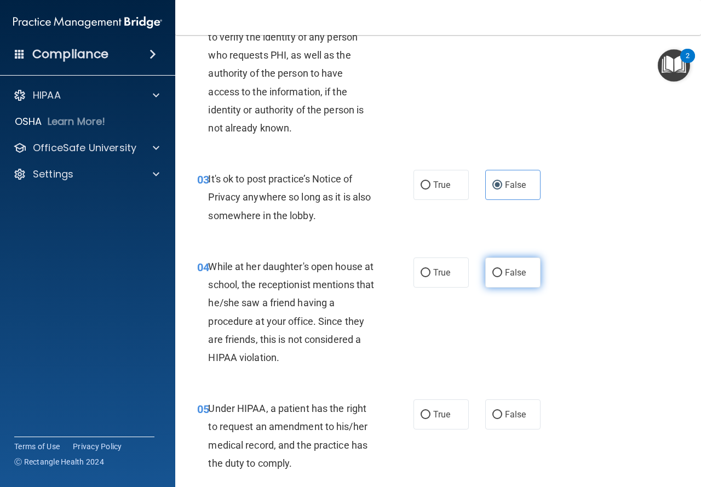
click at [502, 277] on input "False" at bounding box center [497, 273] width 10 height 8
radio input "true"
click at [507, 424] on label "False" at bounding box center [512, 414] width 55 height 30
click at [502, 419] on input "False" at bounding box center [497, 415] width 10 height 8
radio input "true"
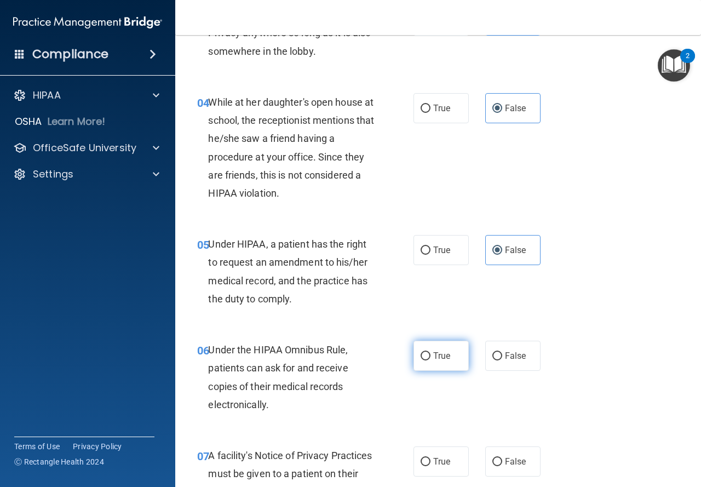
drag, startPoint x: 437, startPoint y: 343, endPoint x: 443, endPoint y: 351, distance: 9.4
click at [437, 344] on label "True" at bounding box center [440, 355] width 55 height 30
click at [430, 352] on input "True" at bounding box center [425, 356] width 10 height 8
radio input "true"
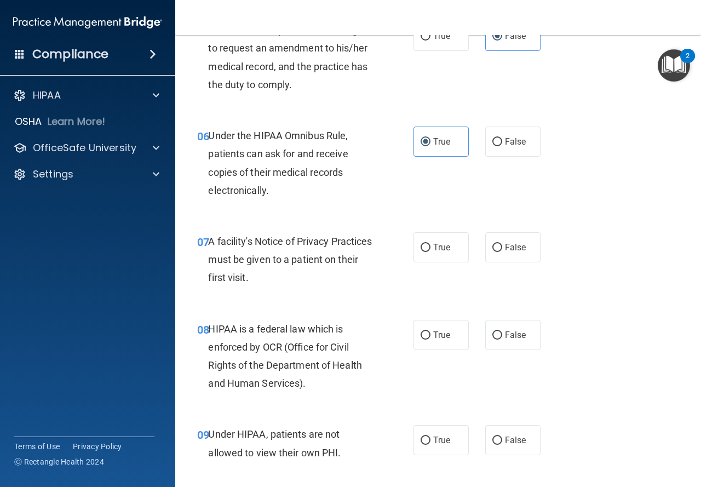
scroll to position [657, 0]
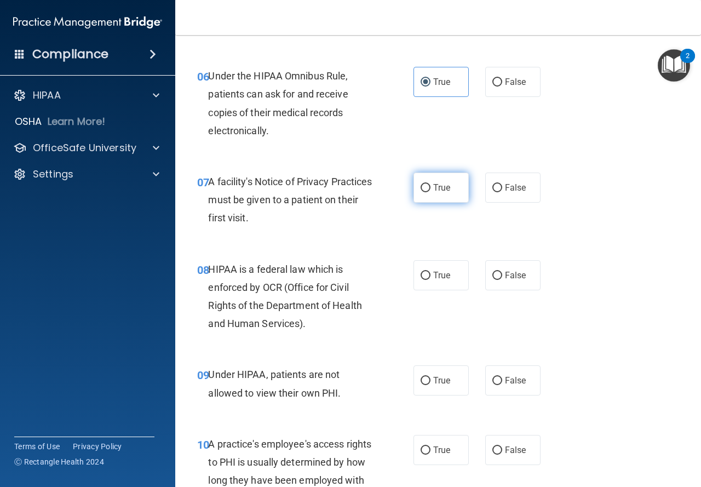
drag, startPoint x: 459, startPoint y: 182, endPoint x: 454, endPoint y: 187, distance: 6.6
click at [457, 182] on label "True" at bounding box center [440, 187] width 55 height 30
click at [430, 184] on input "True" at bounding box center [425, 188] width 10 height 8
radio input "true"
click at [429, 261] on label "True" at bounding box center [440, 275] width 55 height 30
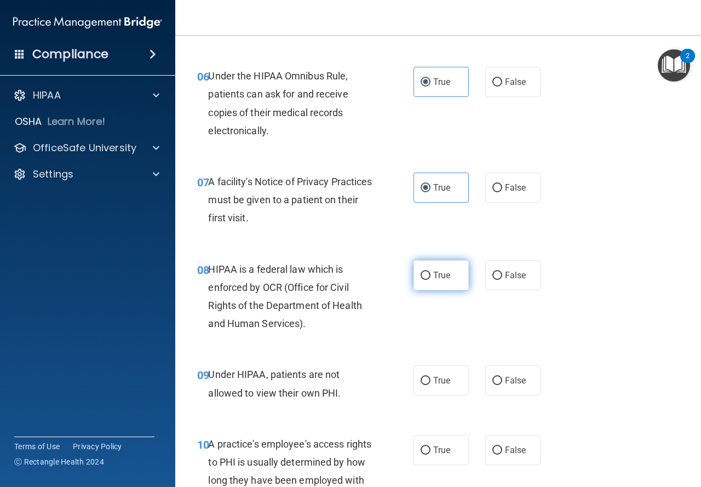
click at [429, 271] on input "True" at bounding box center [425, 275] width 10 height 8
radio input "true"
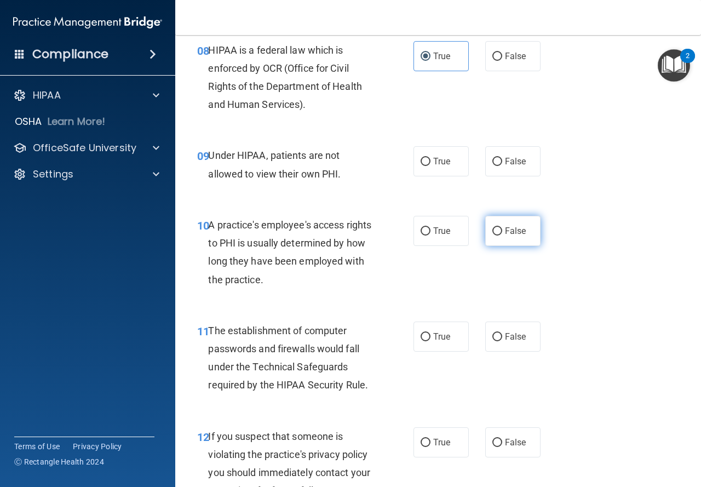
drag, startPoint x: 501, startPoint y: 169, endPoint x: 498, endPoint y: 216, distance: 47.7
click at [501, 169] on label "False" at bounding box center [512, 161] width 55 height 30
click at [501, 166] on input "False" at bounding box center [497, 162] width 10 height 8
radio input "true"
click at [497, 227] on label "False" at bounding box center [512, 231] width 55 height 30
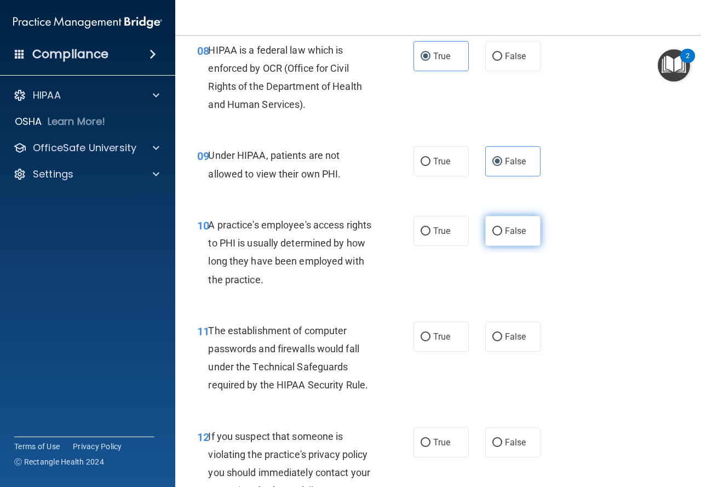
click at [497, 227] on input "False" at bounding box center [497, 231] width 10 height 8
radio input "true"
drag, startPoint x: 428, startPoint y: 323, endPoint x: 426, endPoint y: 410, distance: 87.1
click at [428, 323] on label "True" at bounding box center [440, 336] width 55 height 30
click at [428, 333] on input "True" at bounding box center [425, 337] width 10 height 8
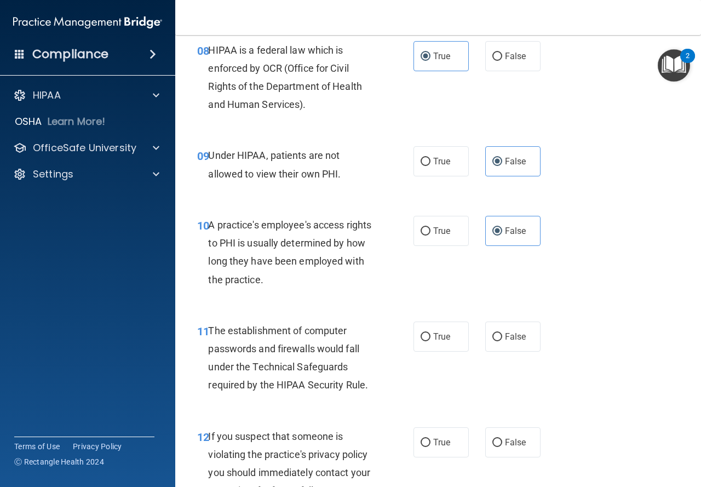
radio input "true"
click at [423, 441] on input "True" at bounding box center [425, 442] width 10 height 8
radio input "true"
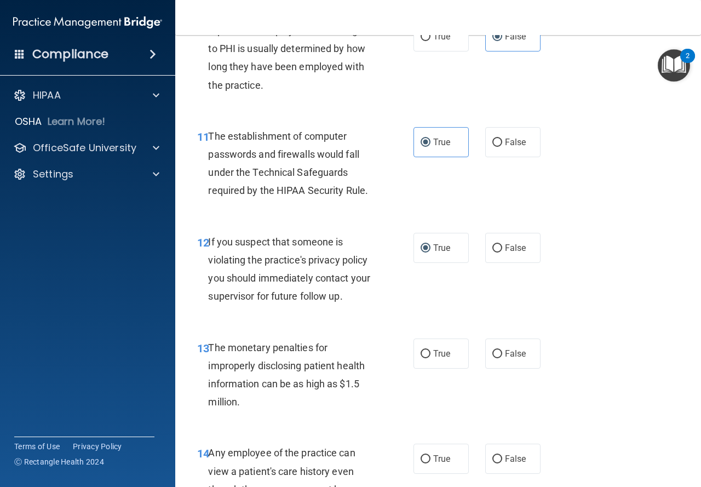
scroll to position [1095, 0]
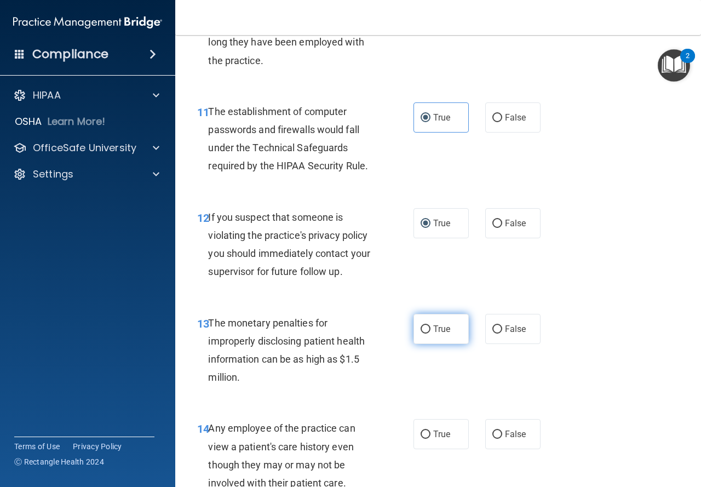
click at [431, 321] on label "True" at bounding box center [440, 329] width 55 height 30
click at [430, 325] on input "True" at bounding box center [425, 329] width 10 height 8
radio input "true"
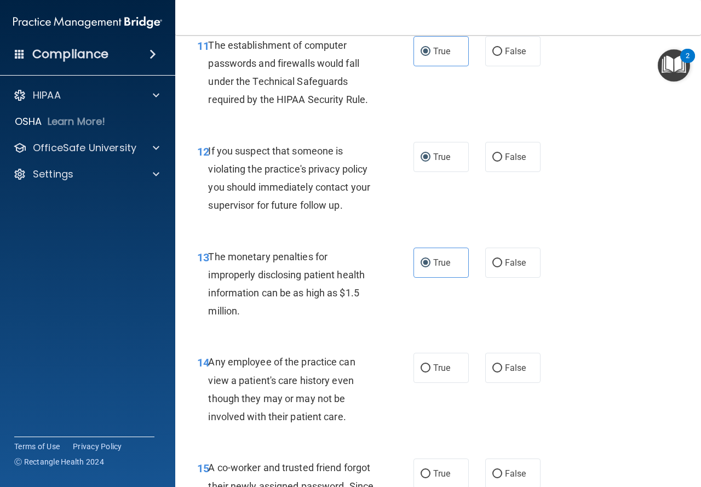
scroll to position [1314, 0]
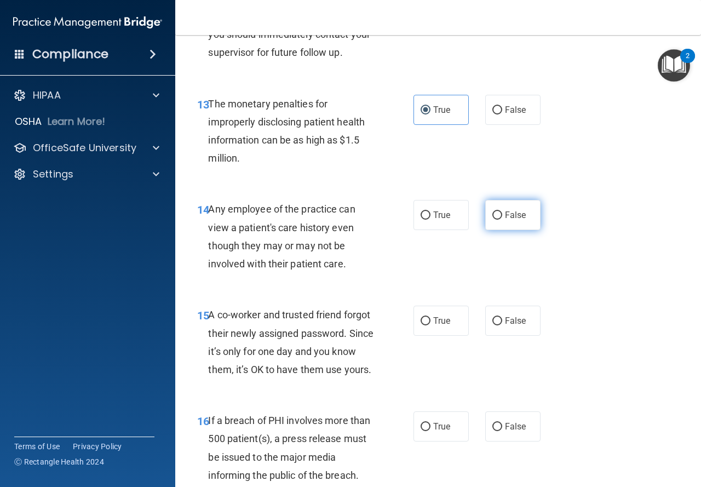
click at [497, 214] on label "False" at bounding box center [512, 215] width 55 height 30
click at [497, 214] on input "False" at bounding box center [497, 215] width 10 height 8
radio input "true"
click at [502, 330] on label "False" at bounding box center [512, 320] width 55 height 30
click at [502, 325] on input "False" at bounding box center [497, 321] width 10 height 8
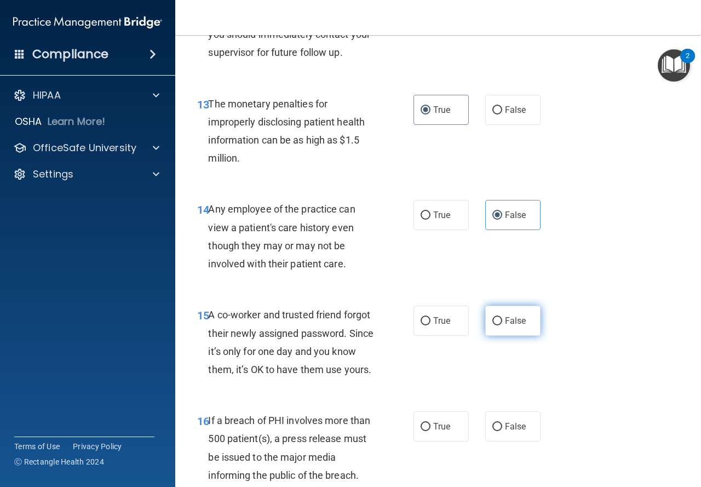
radio input "true"
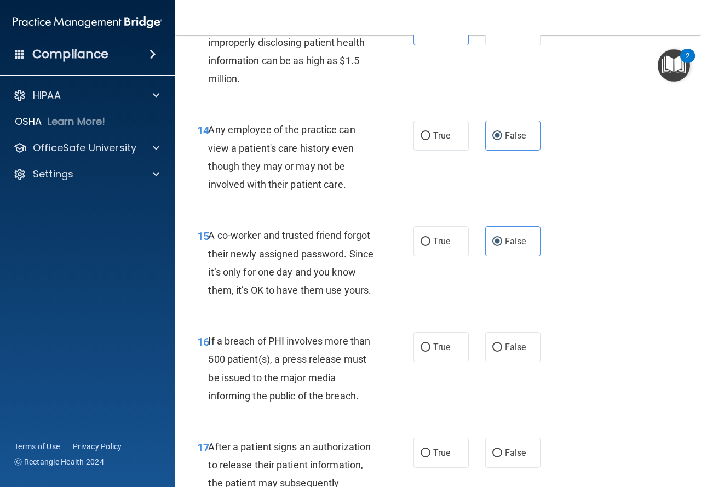
scroll to position [1478, 0]
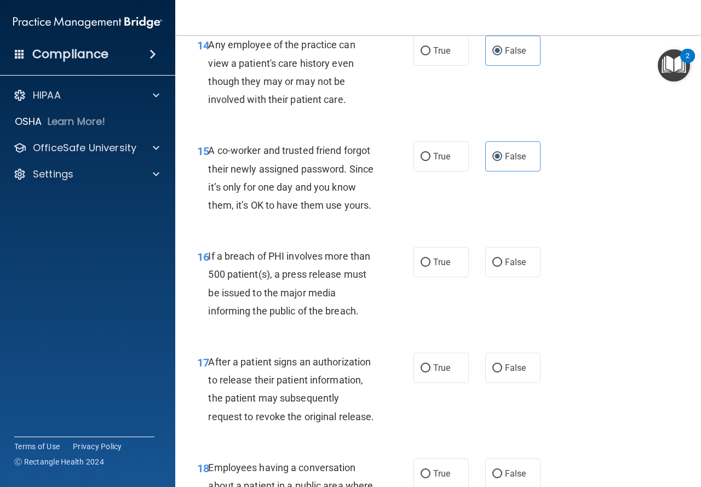
drag, startPoint x: 447, startPoint y: 278, endPoint x: 440, endPoint y: 342, distance: 64.4
click at [447, 277] on label "True" at bounding box center [440, 262] width 55 height 30
click at [430, 267] on input "True" at bounding box center [425, 262] width 10 height 8
radio input "true"
click at [429, 383] on label "True" at bounding box center [440, 367] width 55 height 30
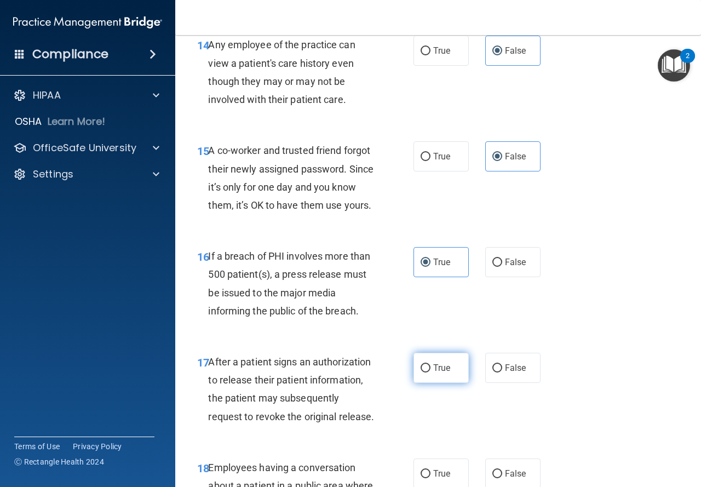
click at [429, 372] on input "True" at bounding box center [425, 368] width 10 height 8
radio input "true"
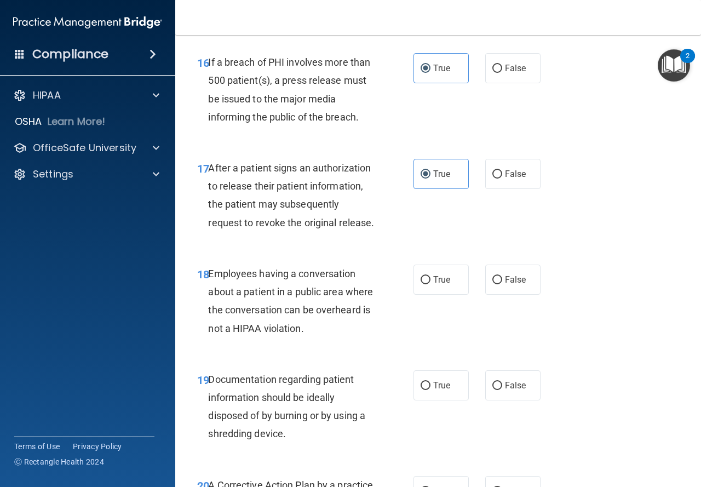
scroll to position [1697, 0]
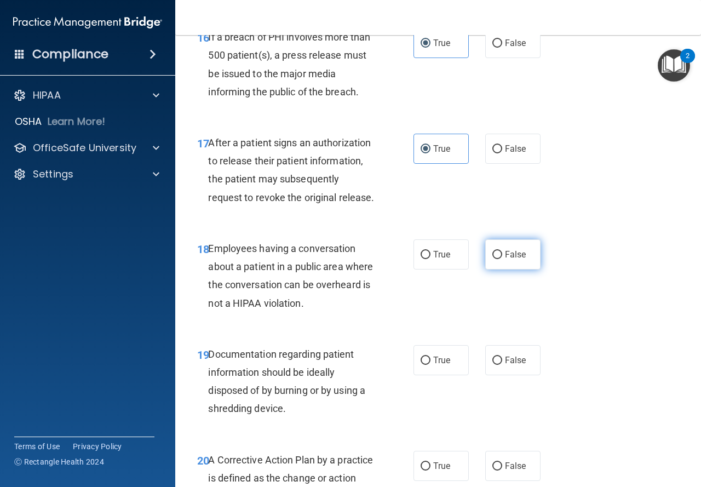
click at [500, 269] on label "False" at bounding box center [512, 254] width 55 height 30
click at [500, 259] on input "False" at bounding box center [497, 255] width 10 height 8
radio input "true"
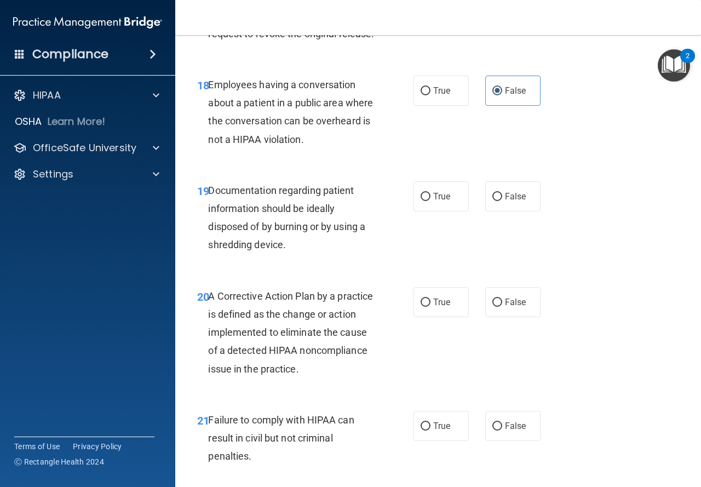
scroll to position [1861, 0]
click at [433, 201] on span "True" at bounding box center [441, 195] width 17 height 10
click at [430, 200] on input "True" at bounding box center [425, 196] width 10 height 8
radio input "true"
drag, startPoint x: 431, startPoint y: 326, endPoint x: 430, endPoint y: 335, distance: 8.9
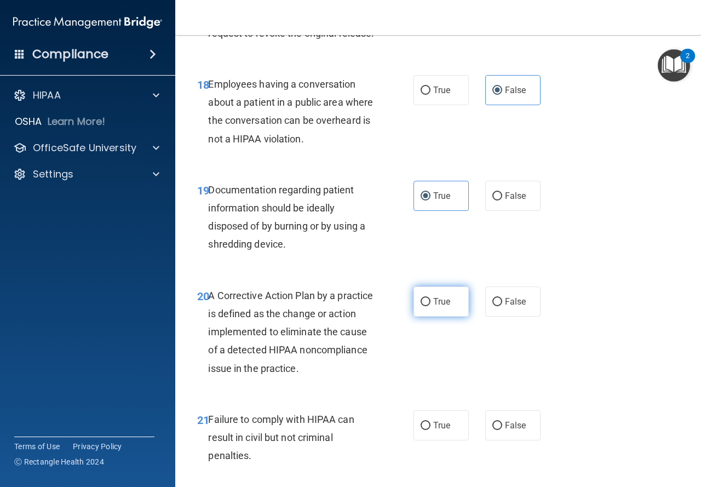
click at [431, 316] on label "True" at bounding box center [440, 301] width 55 height 30
click at [430, 306] on input "True" at bounding box center [425, 302] width 10 height 8
radio input "true"
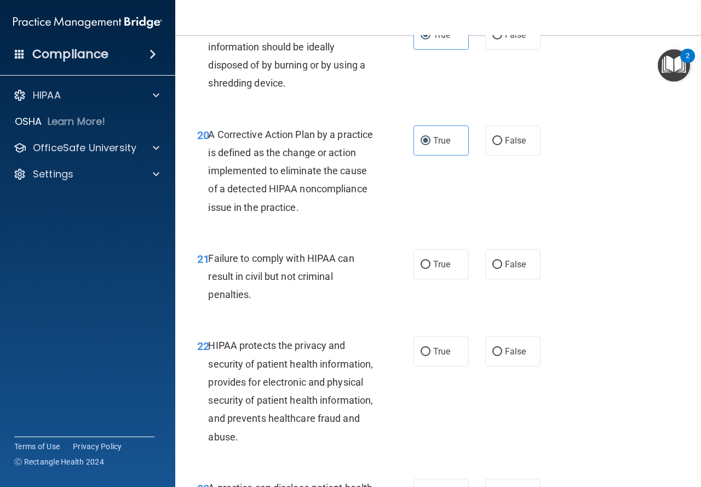
scroll to position [2025, 0]
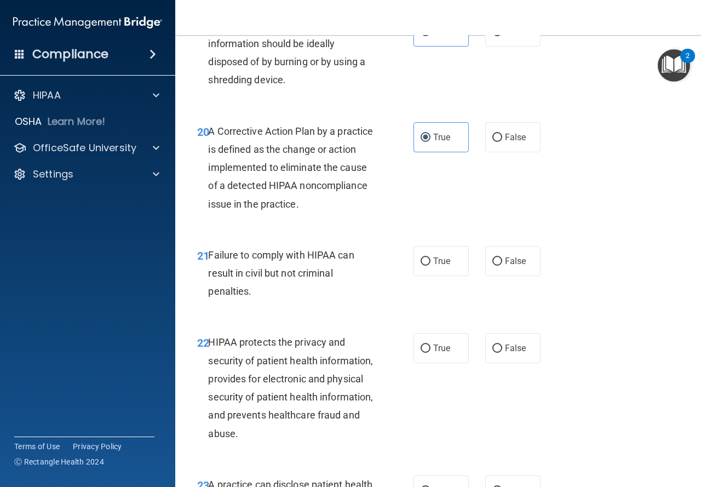
drag, startPoint x: 511, startPoint y: 302, endPoint x: 469, endPoint y: 340, distance: 57.0
click at [511, 276] on label "False" at bounding box center [512, 261] width 55 height 30
click at [502, 265] on input "False" at bounding box center [497, 261] width 10 height 8
radio input "true"
click at [441, 363] on label "True" at bounding box center [440, 348] width 55 height 30
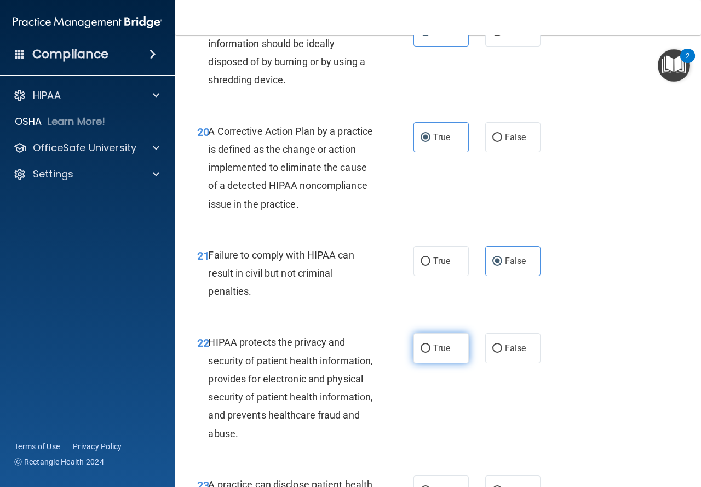
click at [430, 352] on input "True" at bounding box center [425, 348] width 10 height 8
radio input "true"
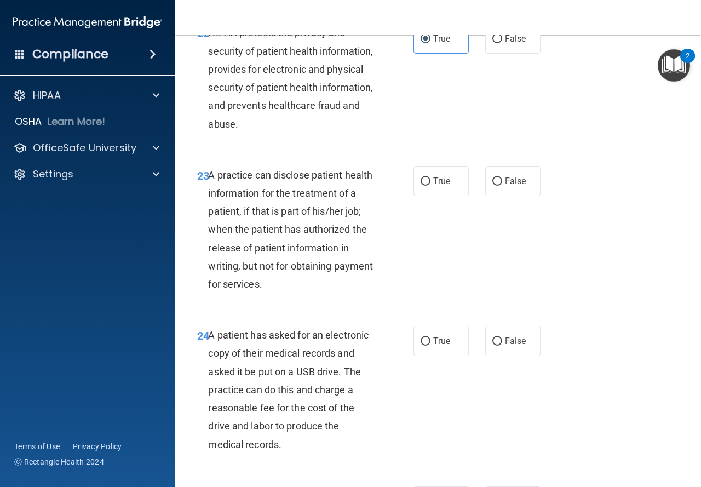
scroll to position [2354, 0]
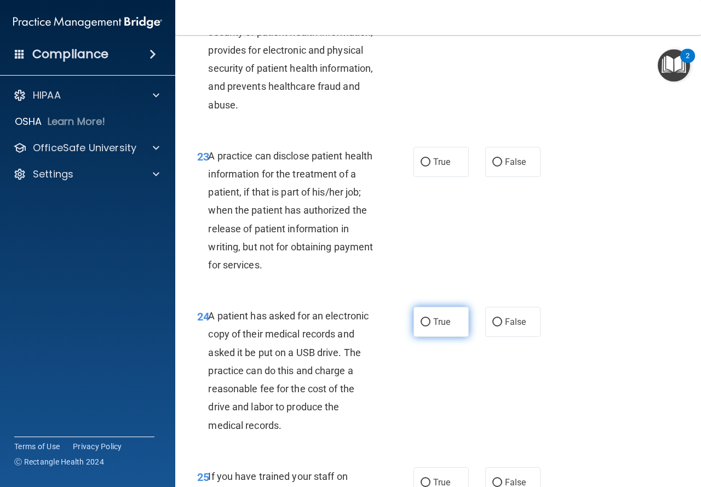
click at [443, 327] on span "True" at bounding box center [441, 321] width 17 height 10
click at [430, 326] on input "True" at bounding box center [425, 322] width 10 height 8
radio input "true"
click at [455, 177] on label "True" at bounding box center [440, 162] width 55 height 30
click at [430, 166] on input "True" at bounding box center [425, 162] width 10 height 8
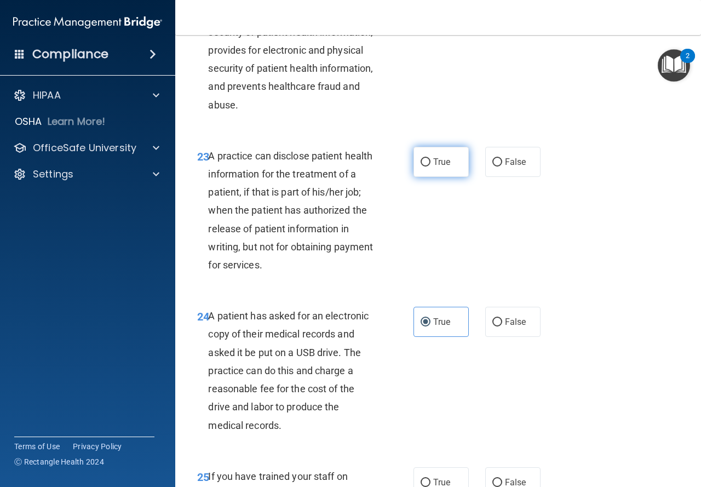
radio input "true"
click at [510, 177] on label "False" at bounding box center [512, 162] width 55 height 30
click at [502, 166] on input "False" at bounding box center [497, 162] width 10 height 8
radio input "true"
radio input "false"
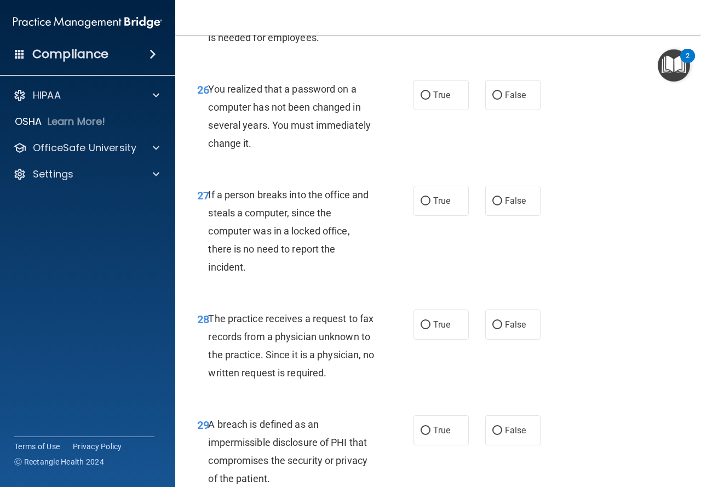
scroll to position [2792, 0]
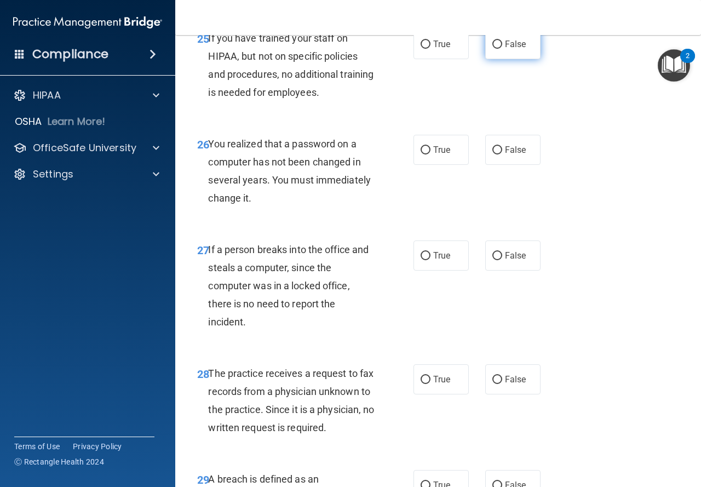
click at [512, 59] on label "False" at bounding box center [512, 44] width 55 height 30
click at [502, 49] on input "False" at bounding box center [497, 45] width 10 height 8
radio input "true"
click at [444, 155] on span "True" at bounding box center [441, 150] width 17 height 10
click at [430, 154] on input "True" at bounding box center [425, 150] width 10 height 8
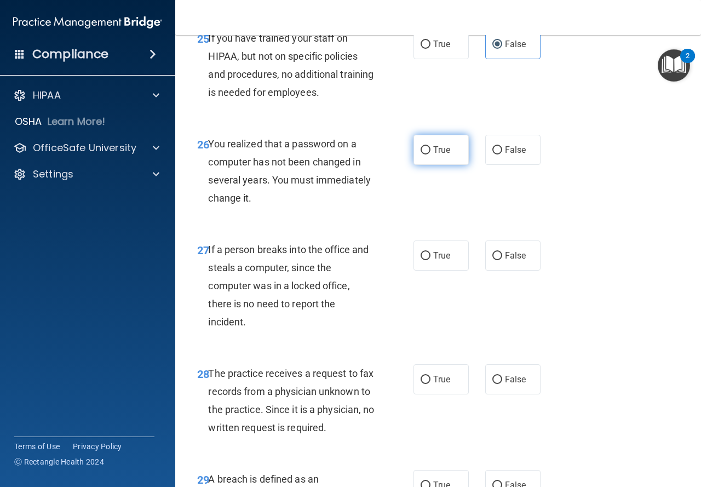
radio input "true"
drag, startPoint x: 508, startPoint y: 282, endPoint x: 475, endPoint y: 403, distance: 125.0
click at [507, 270] on label "False" at bounding box center [512, 255] width 55 height 30
click at [502, 260] on input "False" at bounding box center [497, 256] width 10 height 8
radio input "true"
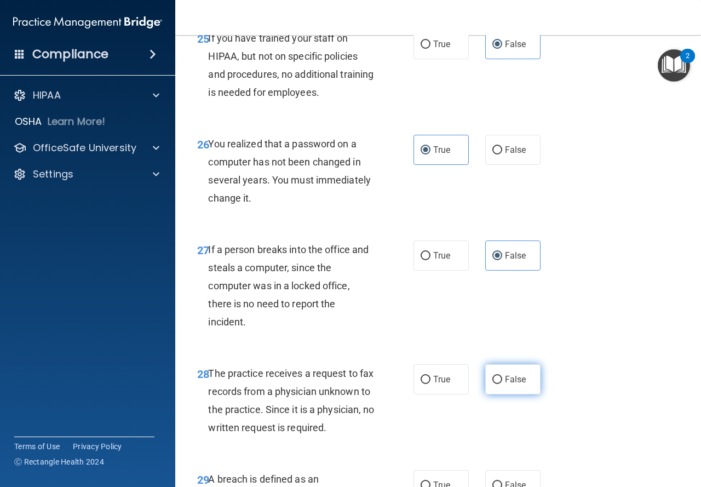
click at [494, 384] on input "False" at bounding box center [497, 379] width 10 height 8
radio input "true"
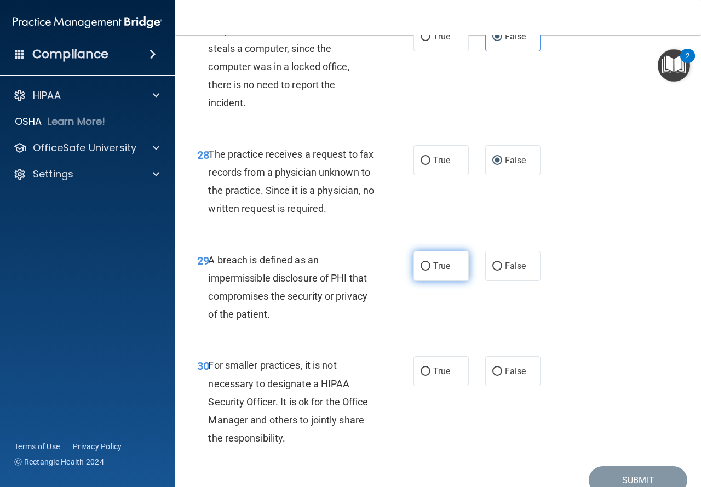
click at [452, 281] on label "True" at bounding box center [440, 266] width 55 height 30
click at [430, 270] on input "True" at bounding box center [425, 266] width 10 height 8
radio input "true"
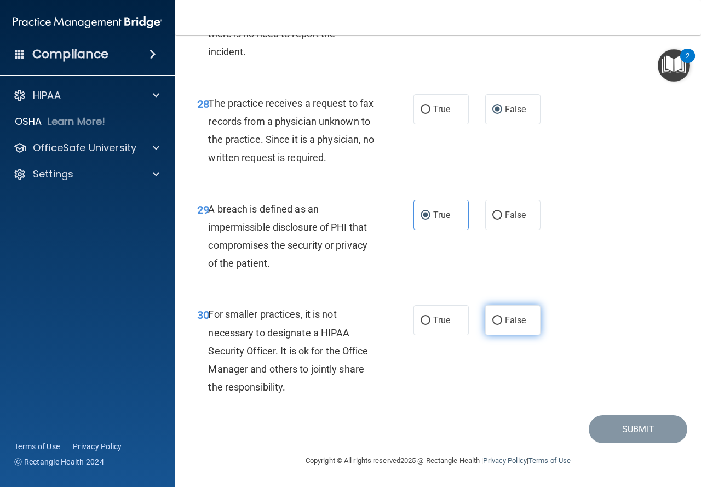
click at [512, 315] on span "False" at bounding box center [515, 320] width 21 height 10
click at [502, 316] on input "False" at bounding box center [497, 320] width 10 height 8
radio input "true"
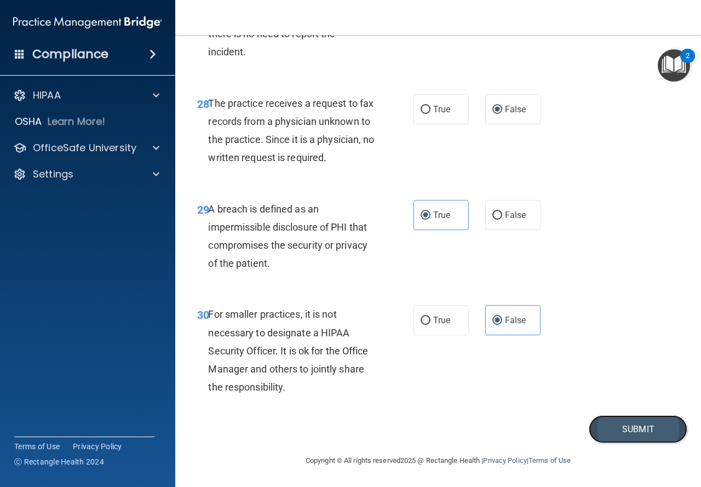
click at [660, 419] on button "Submit" at bounding box center [637, 429] width 99 height 28
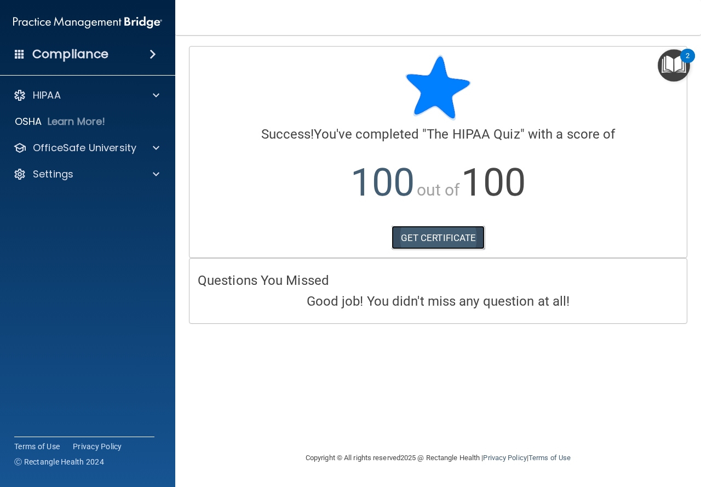
click at [457, 242] on link "GET CERTIFICATE" at bounding box center [438, 238] width 94 height 24
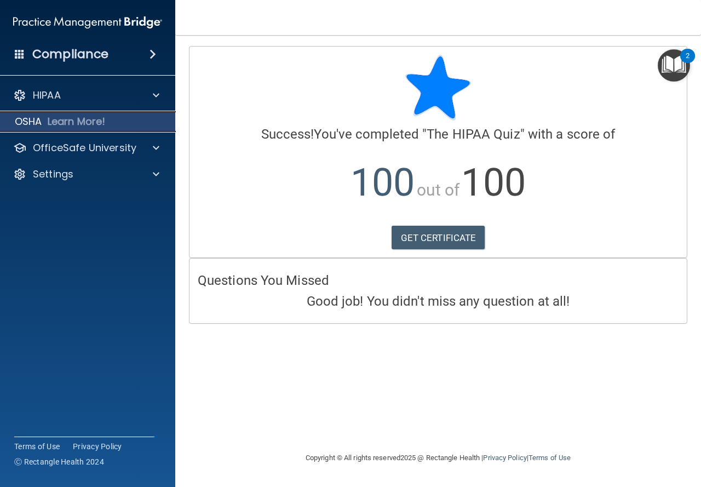
click at [67, 125] on p "Learn More!" at bounding box center [77, 121] width 58 height 13
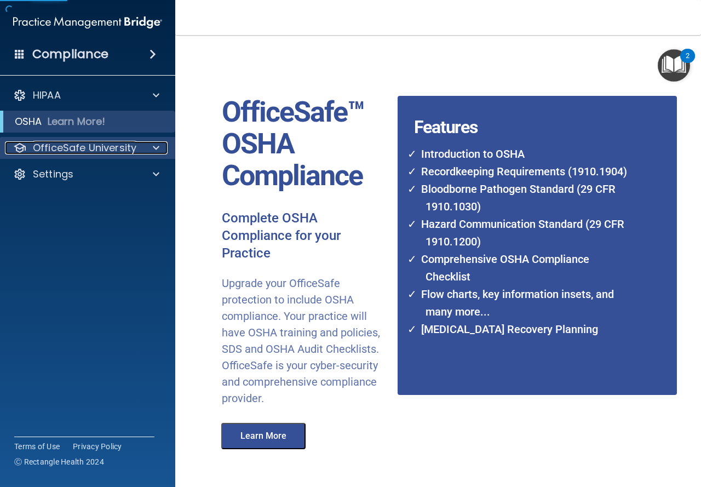
click at [69, 141] on p "OfficeSafe University" at bounding box center [84, 147] width 103 height 13
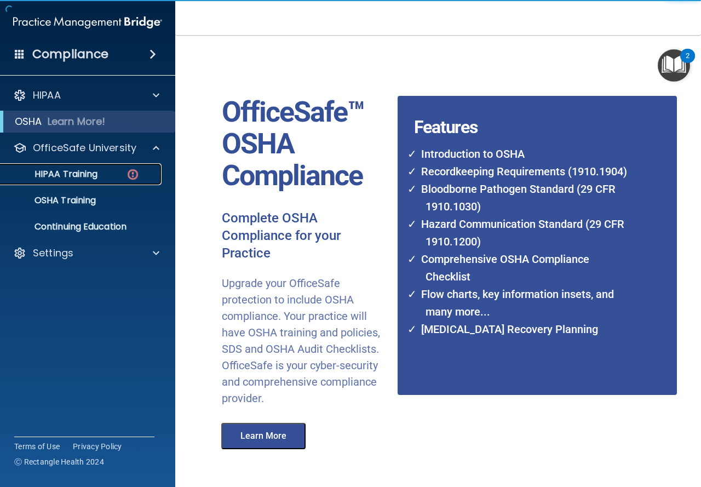
click at [74, 169] on p "HIPAA Training" at bounding box center [52, 174] width 90 height 11
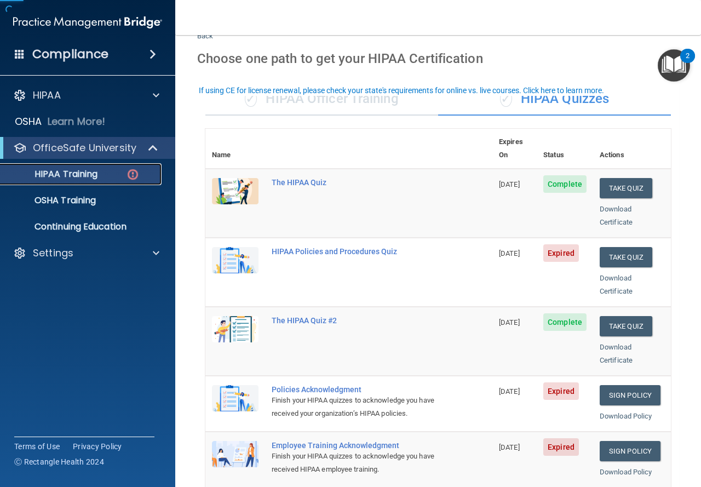
scroll to position [55, 0]
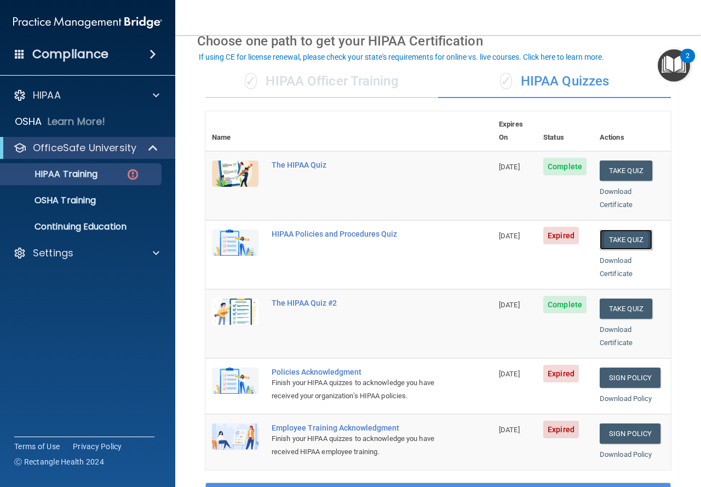
click at [630, 229] on button "Take Quiz" at bounding box center [625, 239] width 53 height 20
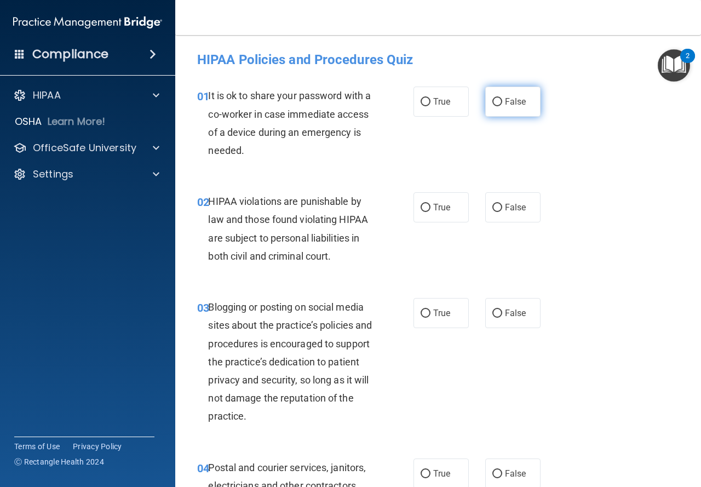
click at [495, 102] on input "False" at bounding box center [497, 102] width 10 height 8
radio input "true"
click at [431, 213] on label "True" at bounding box center [440, 207] width 55 height 30
click at [430, 212] on input "True" at bounding box center [425, 208] width 10 height 8
radio input "true"
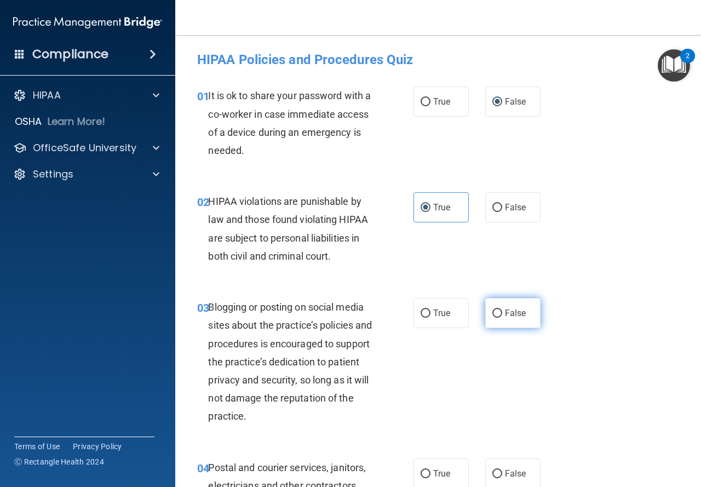
click at [511, 309] on span "False" at bounding box center [515, 313] width 21 height 10
click at [502, 309] on input "False" at bounding box center [497, 313] width 10 height 8
radio input "true"
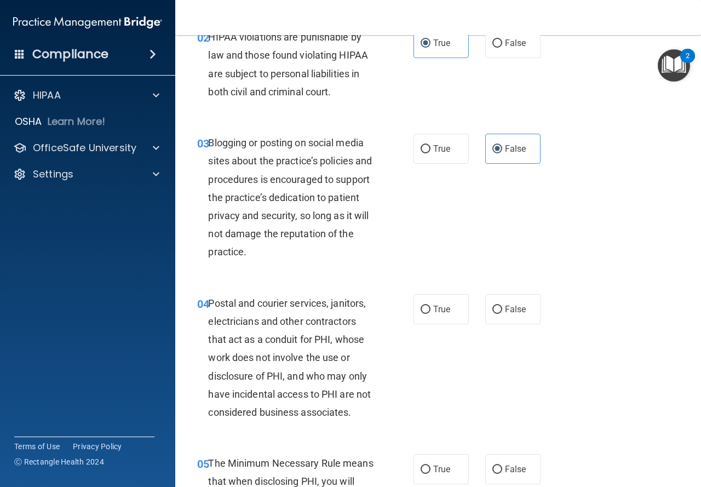
drag, startPoint x: 452, startPoint y: 310, endPoint x: 447, endPoint y: 317, distance: 8.8
click at [449, 310] on label "True" at bounding box center [440, 309] width 55 height 30
click at [430, 310] on input "True" at bounding box center [425, 309] width 10 height 8
radio input "true"
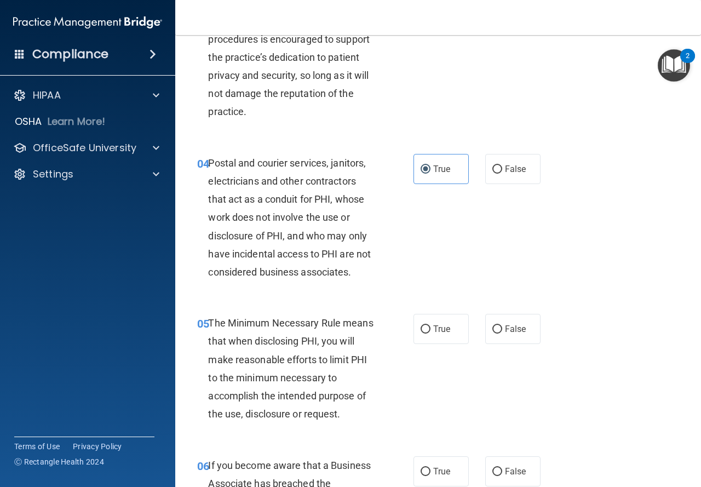
scroll to position [383, 0]
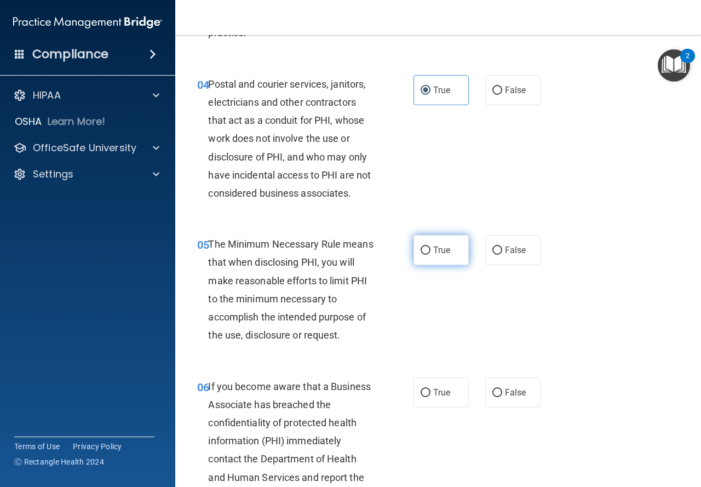
click at [435, 258] on label "True" at bounding box center [440, 250] width 55 height 30
click at [430, 255] on input "True" at bounding box center [425, 250] width 10 height 8
radio input "true"
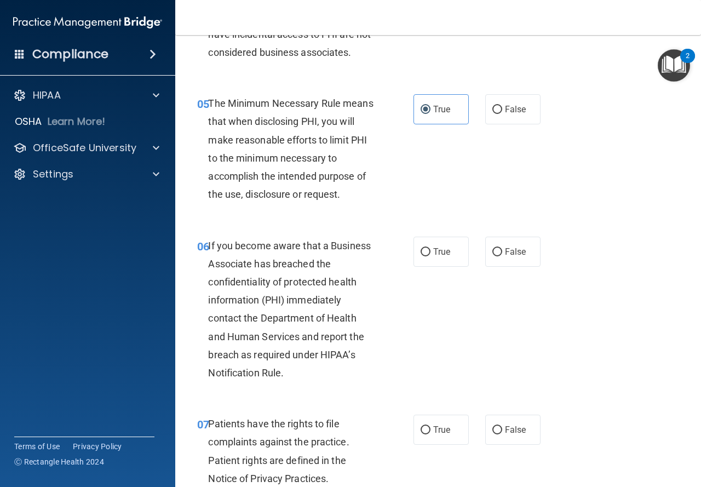
scroll to position [547, 0]
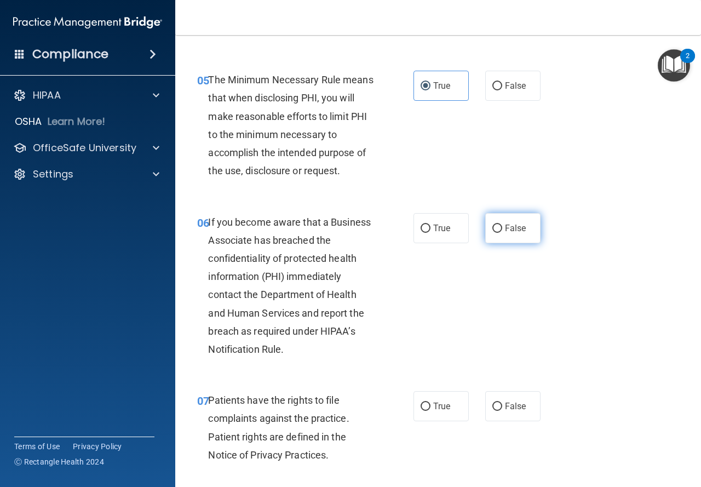
click at [522, 228] on label "False" at bounding box center [512, 228] width 55 height 30
click at [502, 228] on input "False" at bounding box center [497, 228] width 10 height 8
radio input "true"
drag, startPoint x: 440, startPoint y: 396, endPoint x: 454, endPoint y: 355, distance: 43.4
click at [438, 396] on label "True" at bounding box center [440, 406] width 55 height 30
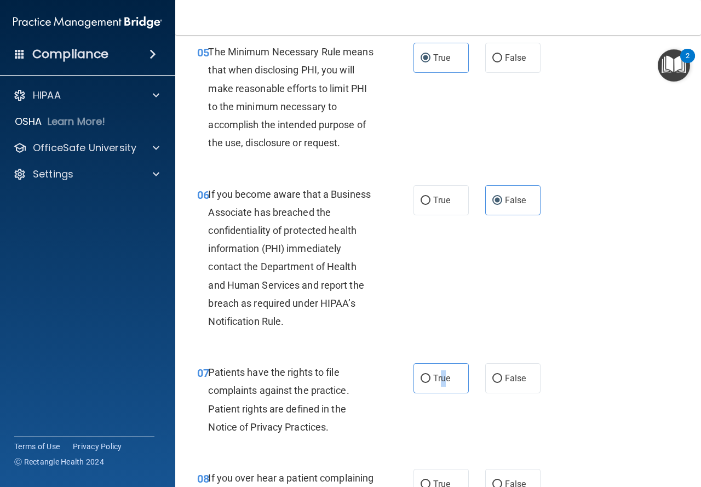
scroll to position [602, 0]
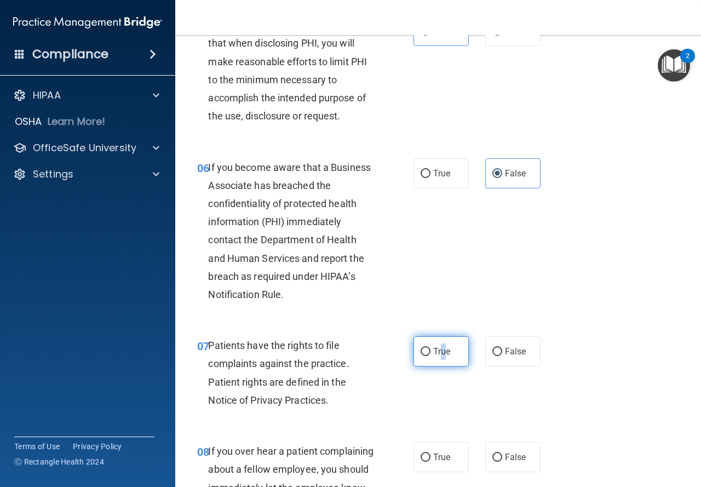
click at [424, 348] on input "True" at bounding box center [425, 352] width 10 height 8
radio input "true"
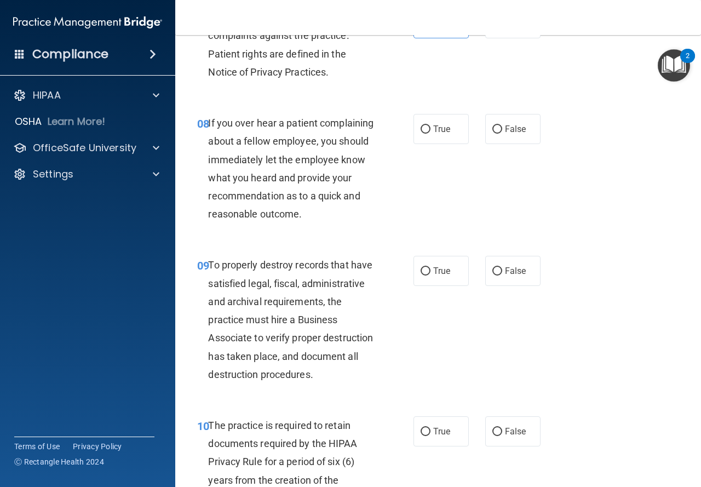
scroll to position [931, 0]
click at [508, 275] on span "False" at bounding box center [515, 270] width 21 height 10
click at [502, 275] on input "False" at bounding box center [497, 271] width 10 height 8
radio input "true"
click at [510, 130] on span "False" at bounding box center [515, 128] width 21 height 10
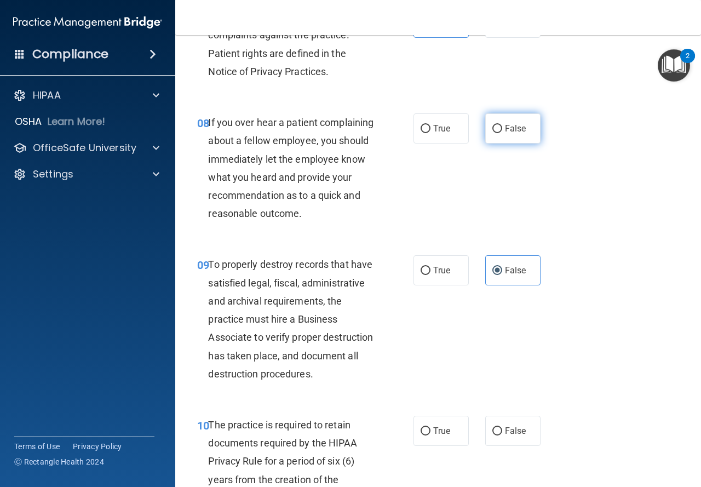
click at [502, 130] on input "False" at bounding box center [497, 129] width 10 height 8
radio input "true"
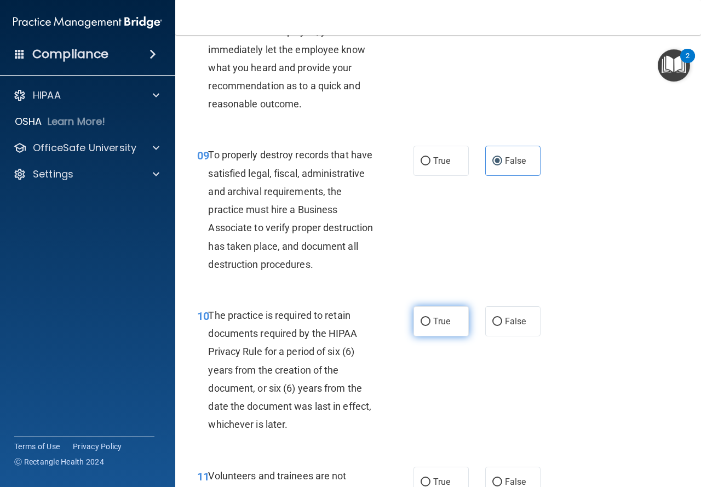
click at [451, 336] on label "True" at bounding box center [440, 321] width 55 height 30
click at [430, 326] on input "True" at bounding box center [425, 321] width 10 height 8
radio input "true"
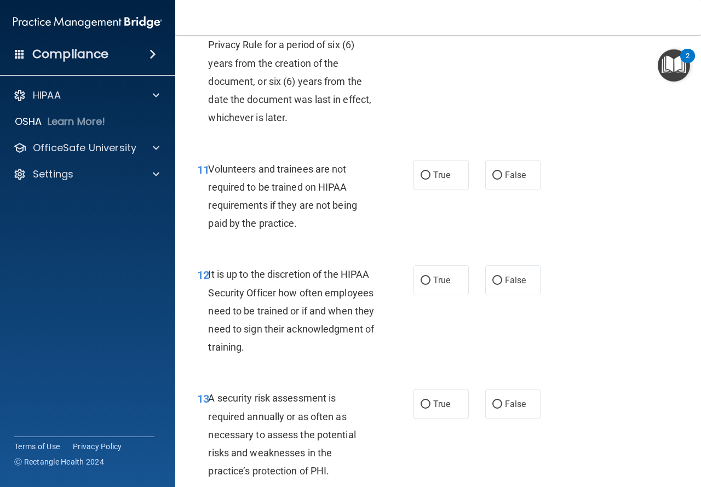
scroll to position [1368, 0]
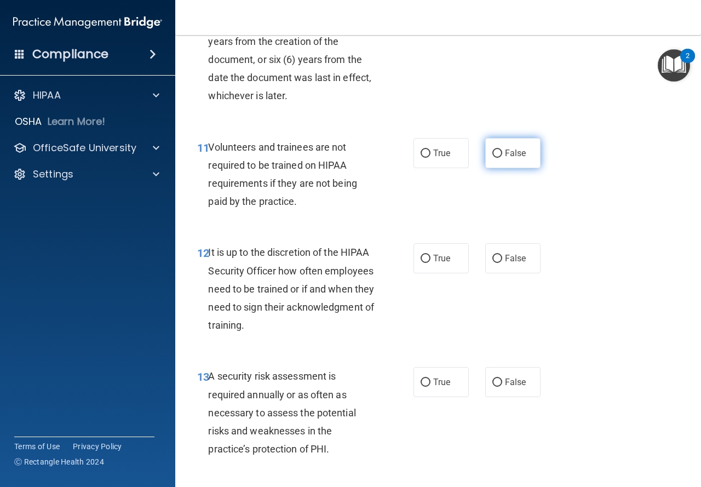
click at [492, 158] on input "False" at bounding box center [497, 153] width 10 height 8
radio input "true"
click at [512, 263] on span "False" at bounding box center [515, 258] width 21 height 10
click at [502, 263] on input "False" at bounding box center [497, 259] width 10 height 8
radio input "true"
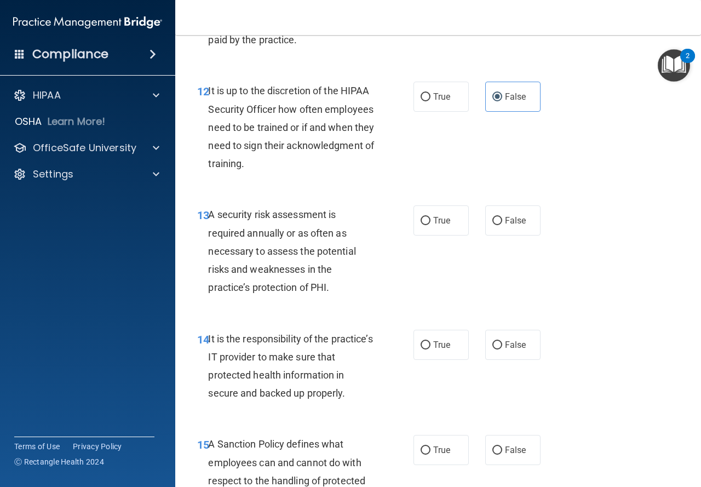
scroll to position [1533, 0]
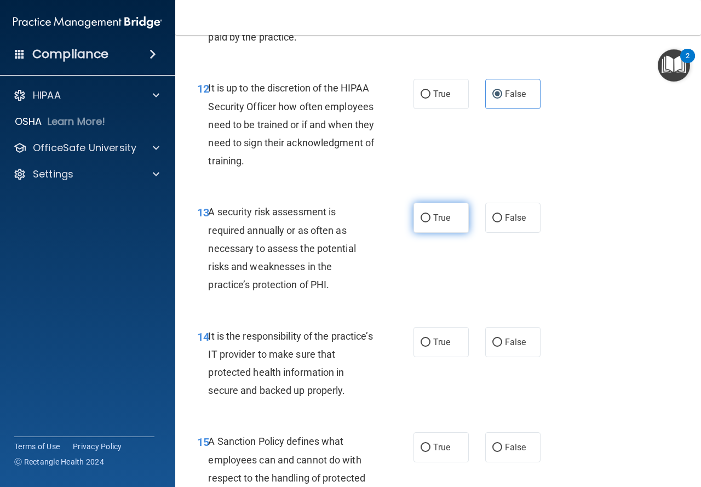
click at [436, 223] on span "True" at bounding box center [441, 217] width 17 height 10
click at [430, 222] on input "True" at bounding box center [425, 218] width 10 height 8
radio input "true"
drag, startPoint x: 530, startPoint y: 396, endPoint x: 524, endPoint y: 386, distance: 11.1
click at [529, 396] on div "14 It is the responsibility of the practice’s IT provider to make sure that pro…" at bounding box center [438, 366] width 498 height 106
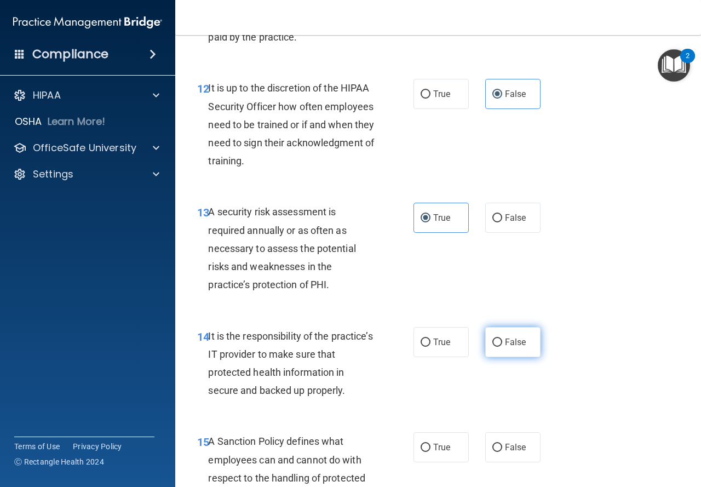
click at [524, 357] on label "False" at bounding box center [512, 342] width 55 height 30
click at [502, 346] on input "False" at bounding box center [497, 342] width 10 height 8
radio input "true"
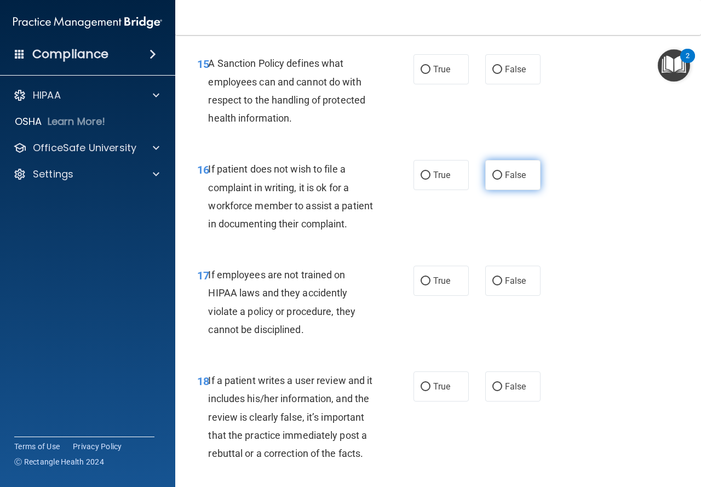
scroll to position [1916, 0]
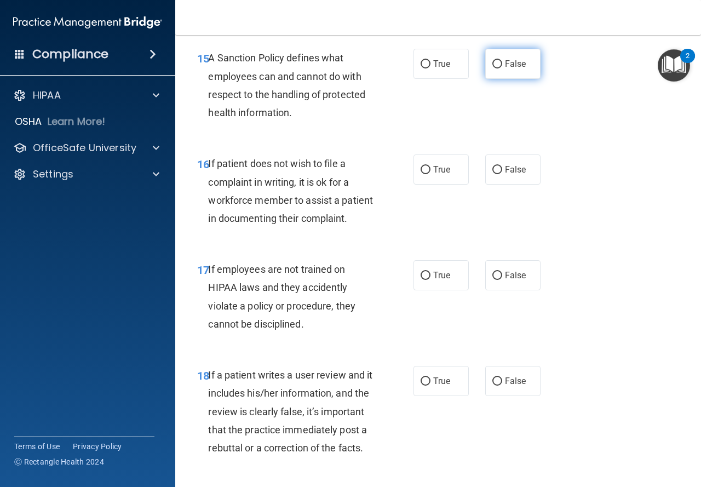
click at [489, 79] on label "False" at bounding box center [512, 64] width 55 height 30
click at [492, 68] on input "False" at bounding box center [497, 64] width 10 height 8
radio input "true"
drag, startPoint x: 436, startPoint y: 195, endPoint x: 435, endPoint y: 204, distance: 8.8
click at [435, 184] on label "True" at bounding box center [440, 169] width 55 height 30
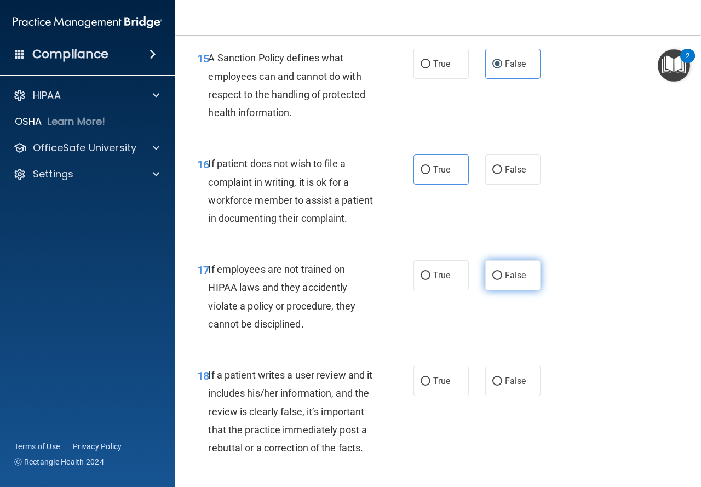
click at [515, 290] on label "False" at bounding box center [512, 275] width 55 height 30
click at [502, 280] on input "False" at bounding box center [497, 275] width 10 height 8
radio input "true"
click at [437, 184] on label "True" at bounding box center [440, 169] width 55 height 30
click at [430, 174] on input "True" at bounding box center [425, 170] width 10 height 8
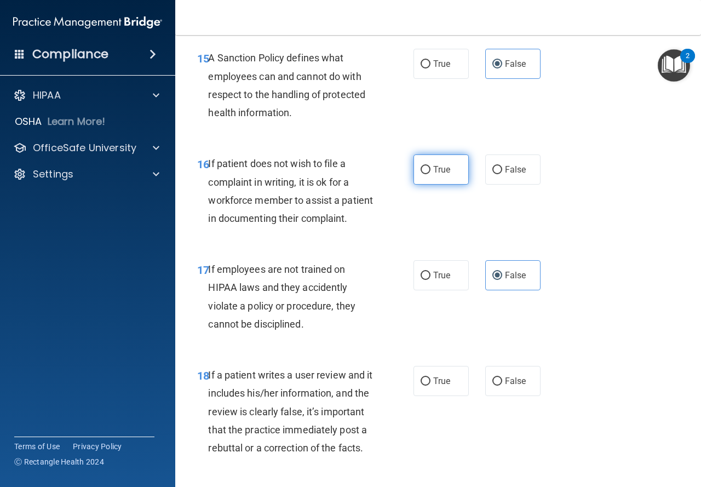
radio input "true"
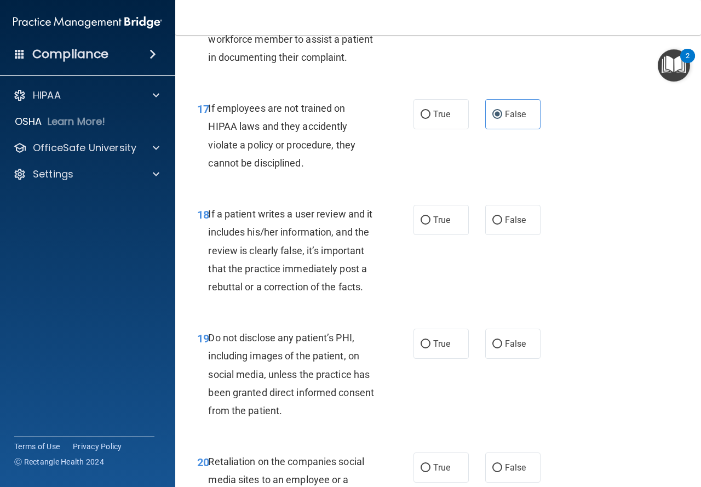
scroll to position [2080, 0]
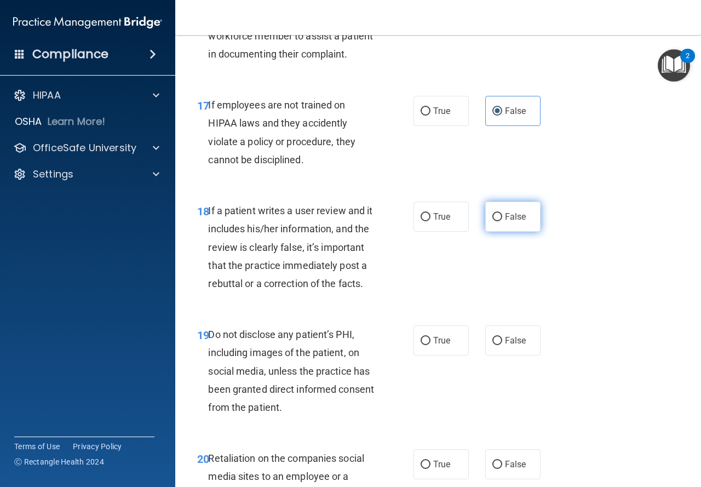
click at [508, 232] on label "False" at bounding box center [512, 216] width 55 height 30
click at [502, 221] on input "False" at bounding box center [497, 217] width 10 height 8
radio input "true"
click at [433, 345] on span "True" at bounding box center [441, 340] width 17 height 10
click at [430, 345] on input "True" at bounding box center [425, 341] width 10 height 8
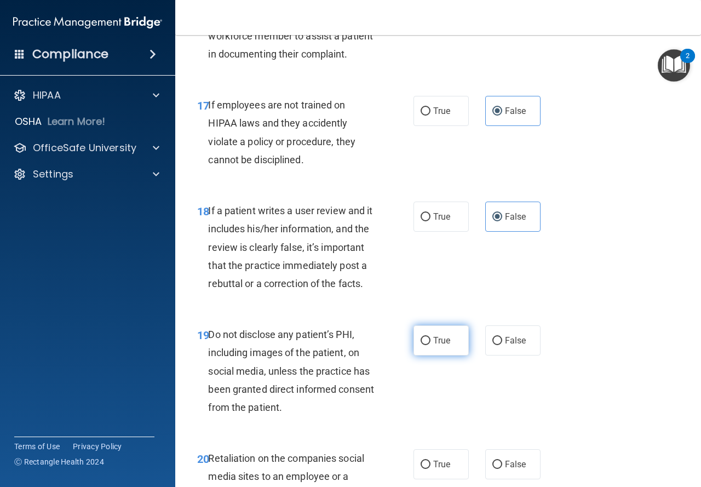
radio input "true"
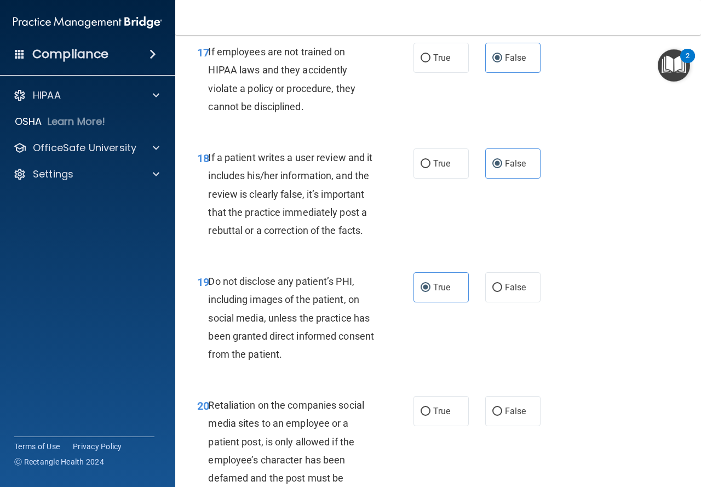
scroll to position [2299, 0]
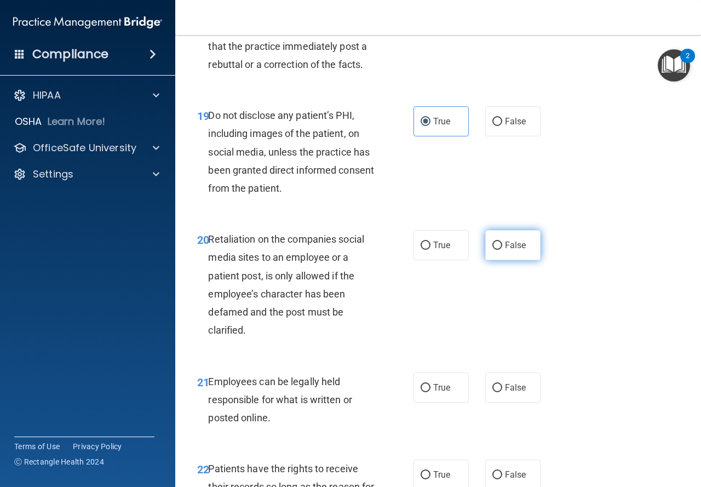
click at [517, 250] on span "False" at bounding box center [515, 245] width 21 height 10
click at [502, 250] on input "False" at bounding box center [497, 245] width 10 height 8
radio input "true"
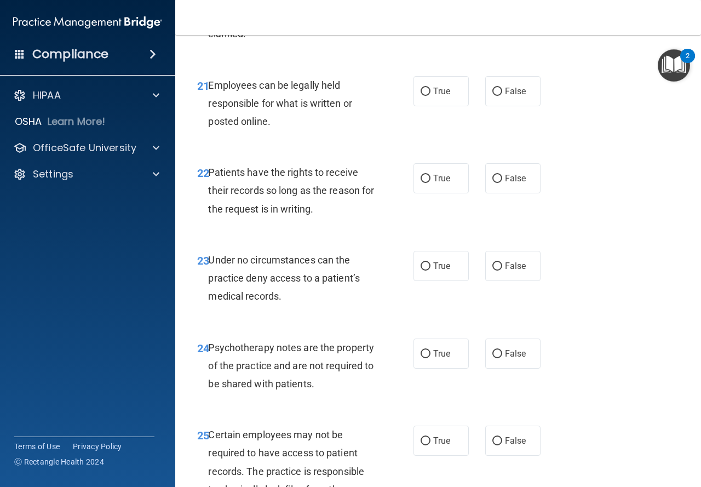
scroll to position [2627, 0]
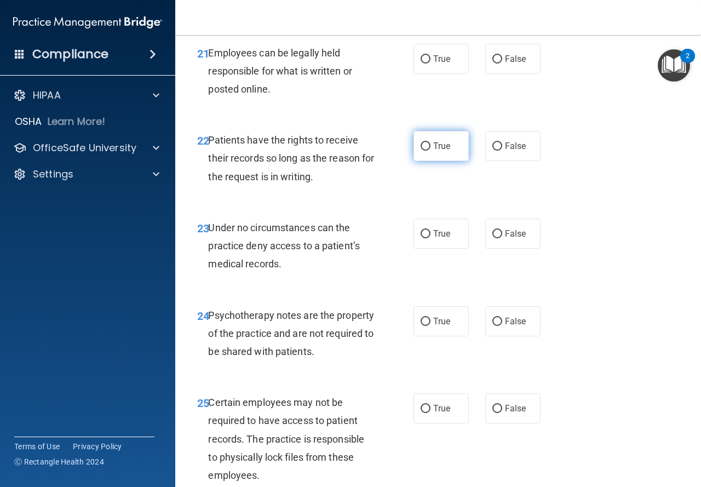
click at [424, 151] on input "True" at bounding box center [425, 146] width 10 height 8
radio input "true"
click at [448, 74] on label "True" at bounding box center [440, 59] width 55 height 30
click at [430, 63] on input "True" at bounding box center [425, 59] width 10 height 8
radio input "true"
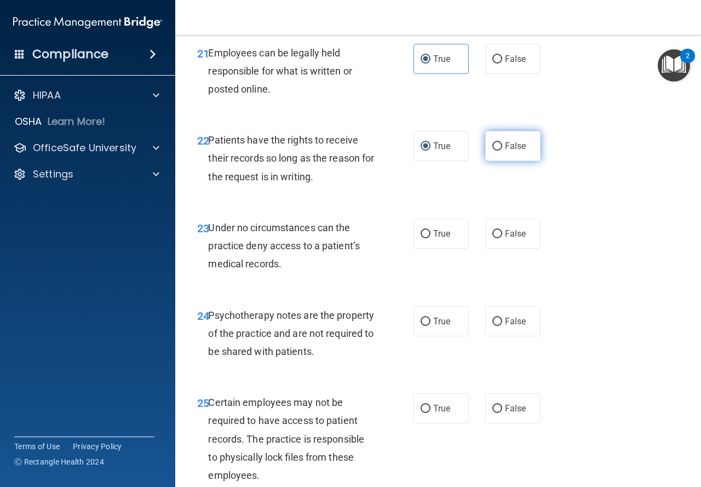
click at [495, 151] on input "False" at bounding box center [497, 146] width 10 height 8
radio input "true"
radio input "false"
click at [485, 248] on label "False" at bounding box center [512, 233] width 55 height 30
click at [492, 238] on input "False" at bounding box center [497, 234] width 10 height 8
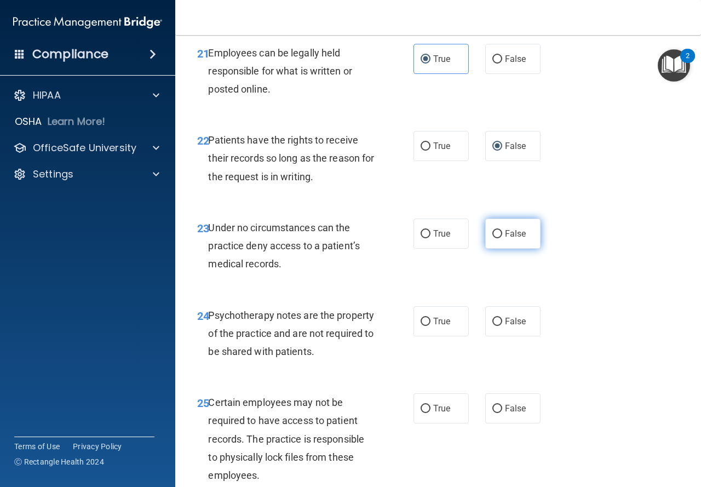
radio input "true"
click at [455, 336] on label "True" at bounding box center [440, 321] width 55 height 30
click at [430, 326] on input "True" at bounding box center [425, 321] width 10 height 8
radio input "true"
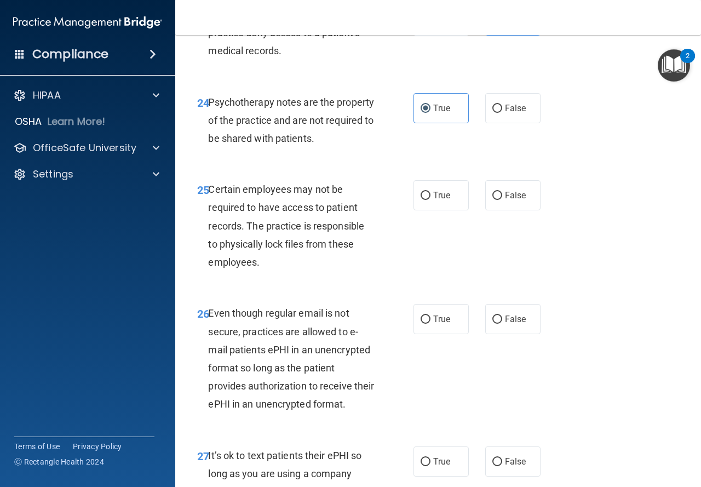
scroll to position [2846, 0]
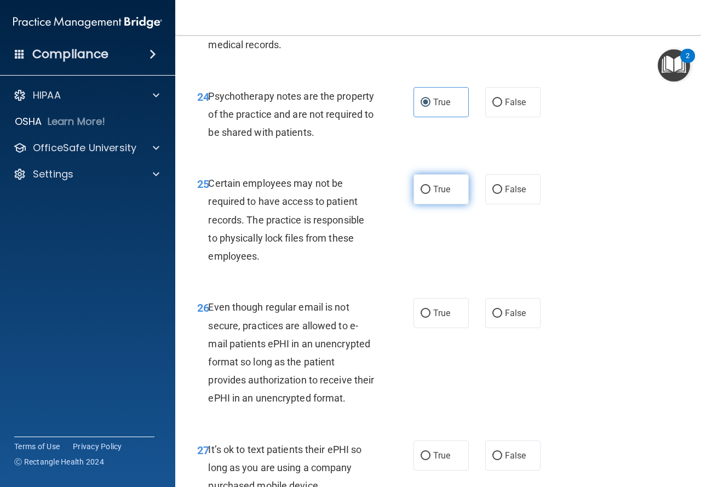
click at [442, 204] on label "True" at bounding box center [440, 189] width 55 height 30
click at [430, 194] on input "True" at bounding box center [425, 190] width 10 height 8
radio input "true"
click at [437, 365] on div "26 Even though regular email is not secure, practices are allowed to e-mail pat…" at bounding box center [438, 355] width 498 height 142
click at [440, 318] on span "True" at bounding box center [441, 313] width 17 height 10
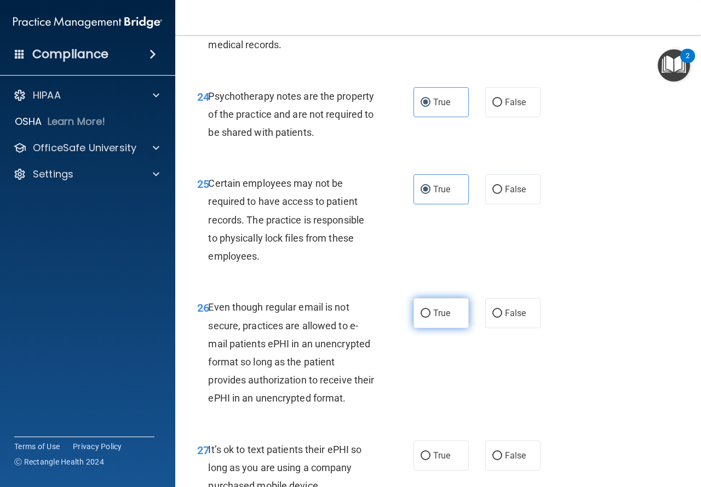
click at [430, 317] on input "True" at bounding box center [425, 313] width 10 height 8
radio input "true"
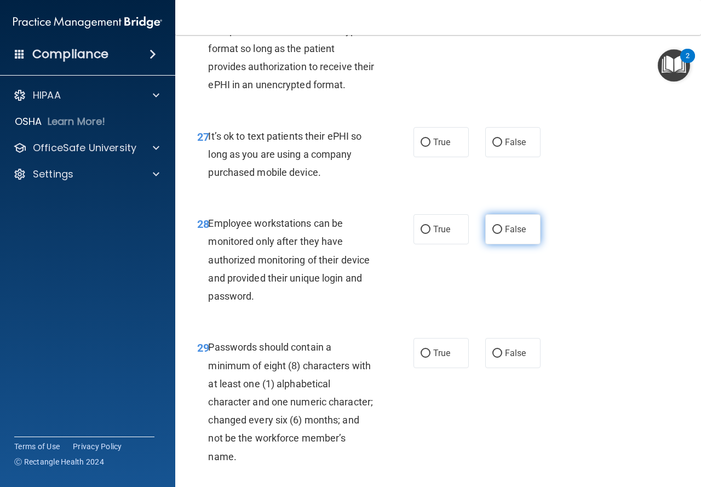
scroll to position [3175, 0]
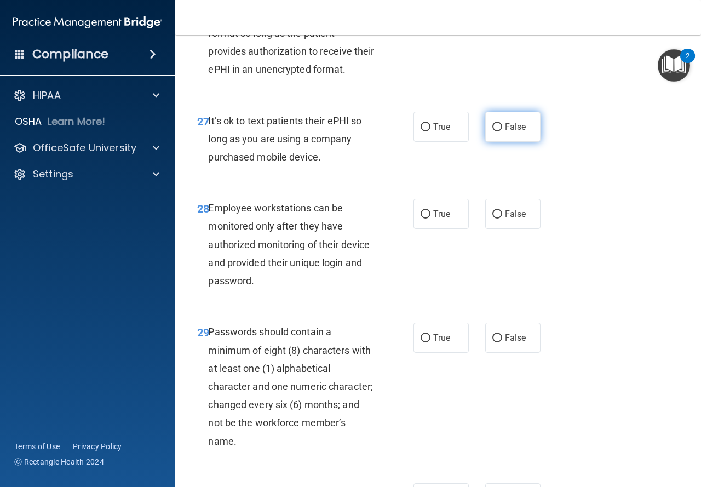
click at [512, 132] on span "False" at bounding box center [515, 127] width 21 height 10
click at [502, 131] on input "False" at bounding box center [497, 127] width 10 height 8
radio input "true"
click at [519, 303] on div "28 Employee workstations can be monitored only after they have authorized monit…" at bounding box center [438, 247] width 498 height 124
click at [518, 219] on span "False" at bounding box center [515, 214] width 21 height 10
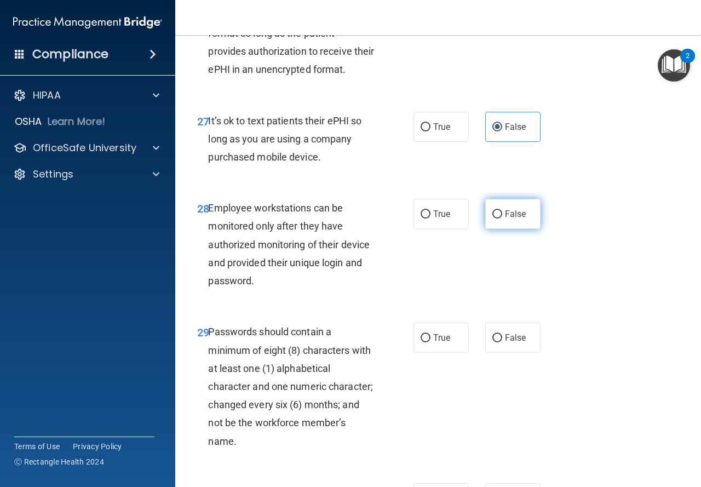
click at [502, 218] on input "False" at bounding box center [497, 214] width 10 height 8
radio input "true"
click at [420, 352] on label "True" at bounding box center [440, 337] width 55 height 30
click at [420, 342] on input "True" at bounding box center [425, 338] width 10 height 8
radio input "true"
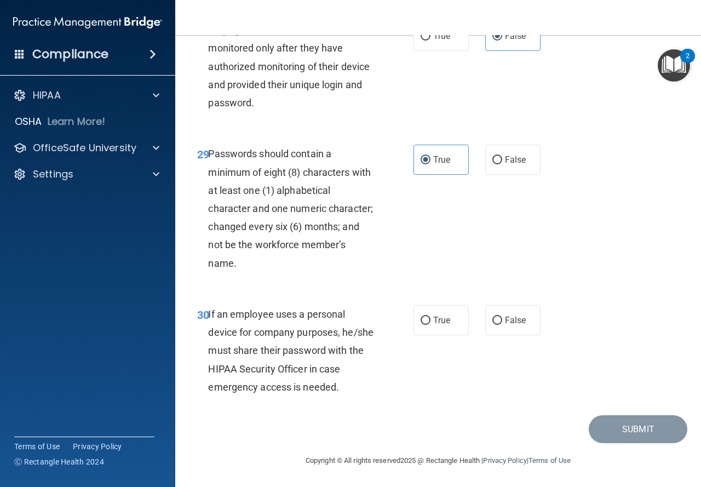
scroll to position [3425, 0]
click at [502, 330] on label "False" at bounding box center [512, 320] width 55 height 30
click at [502, 325] on input "False" at bounding box center [497, 320] width 10 height 8
radio input "true"
click at [629, 421] on button "Submit" at bounding box center [637, 429] width 99 height 28
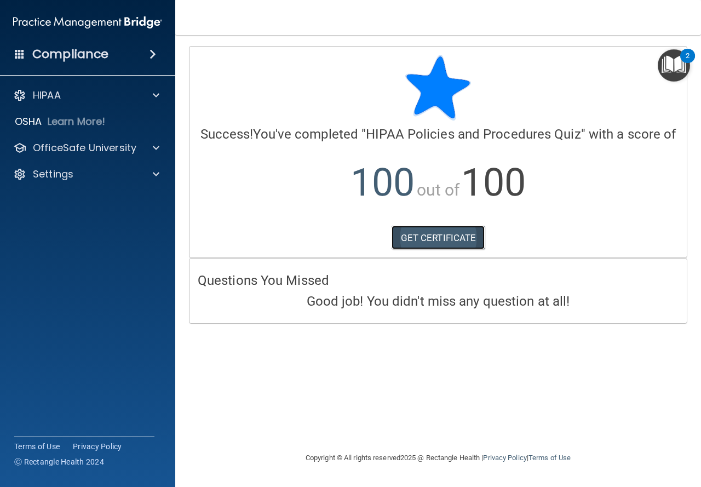
click at [445, 239] on link "GET CERTIFICATE" at bounding box center [438, 238] width 94 height 24
click at [85, 147] on p "OfficeSafe University" at bounding box center [84, 147] width 103 height 13
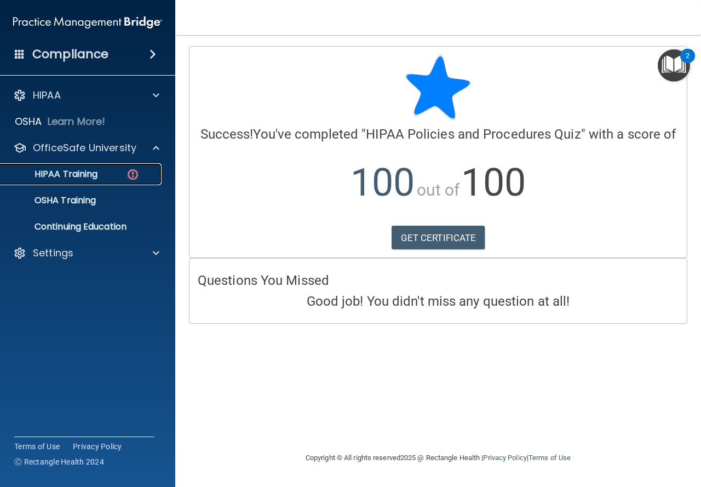
click at [94, 164] on link "HIPAA Training" at bounding box center [75, 174] width 172 height 22
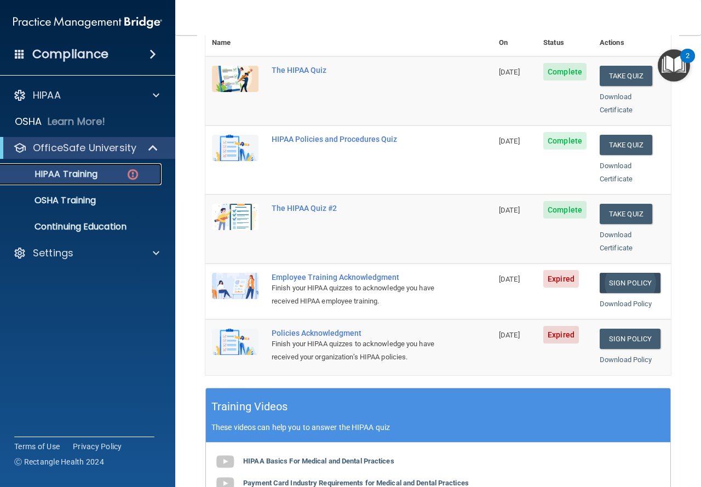
scroll to position [164, 0]
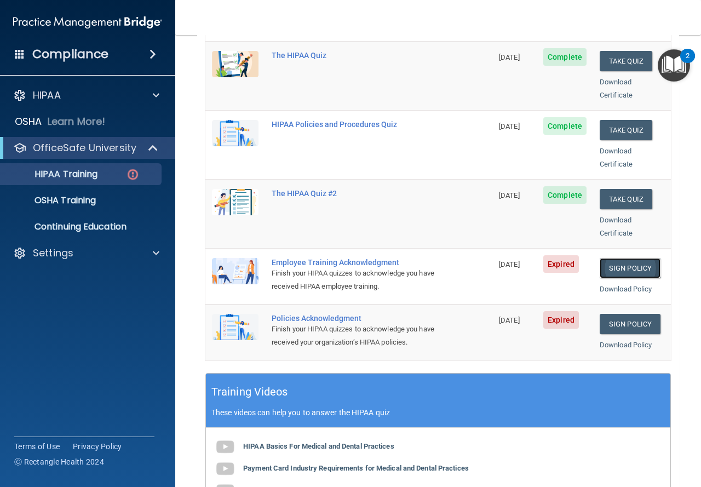
click at [621, 259] on link "Sign Policy" at bounding box center [629, 268] width 61 height 20
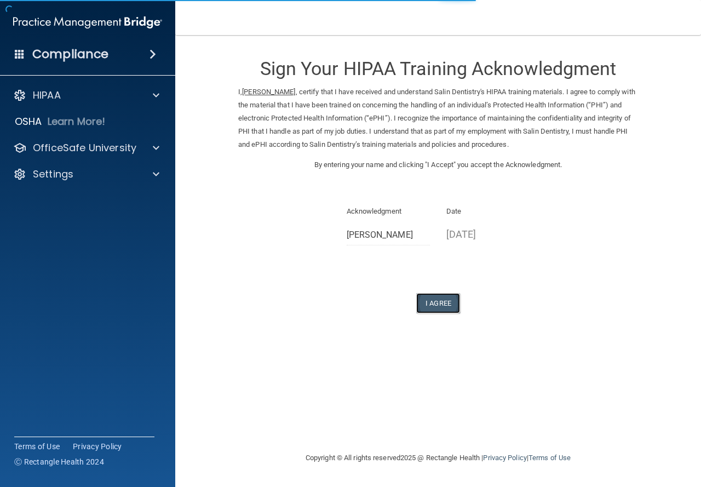
click at [421, 297] on button "I Agree" at bounding box center [438, 303] width 44 height 20
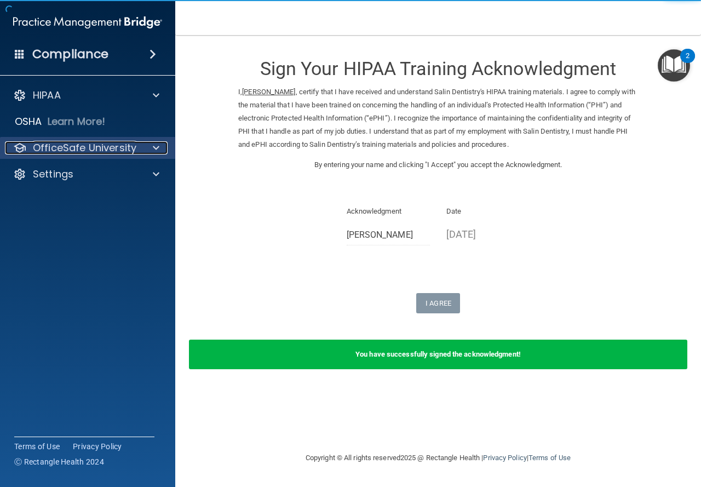
click at [103, 148] on p "OfficeSafe University" at bounding box center [84, 147] width 103 height 13
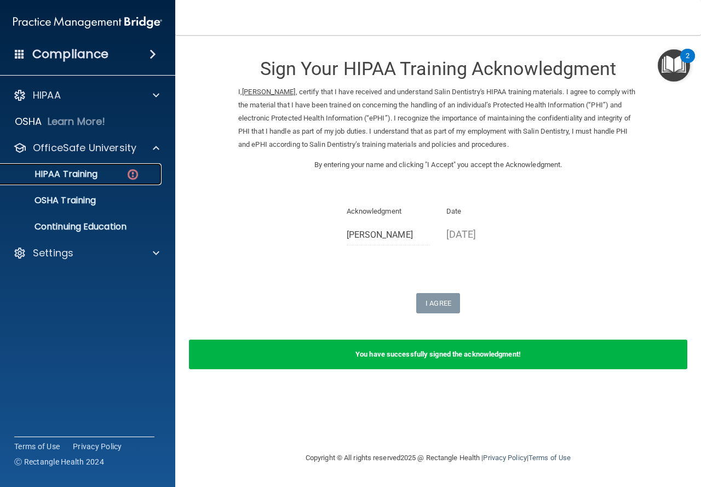
click at [95, 169] on p "HIPAA Training" at bounding box center [52, 174] width 90 height 11
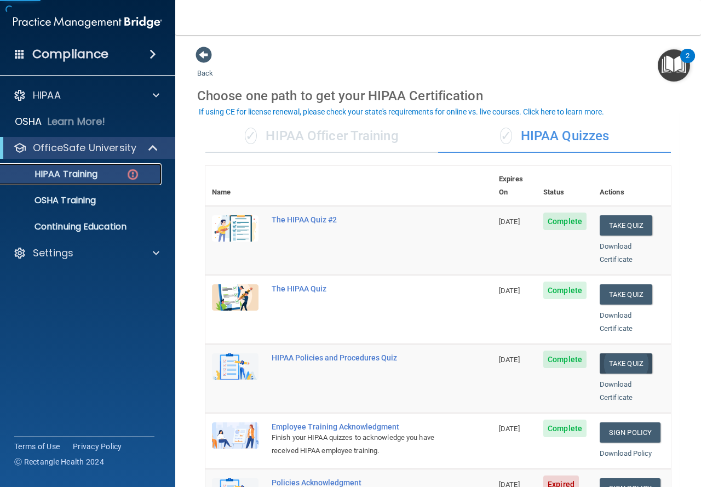
scroll to position [164, 0]
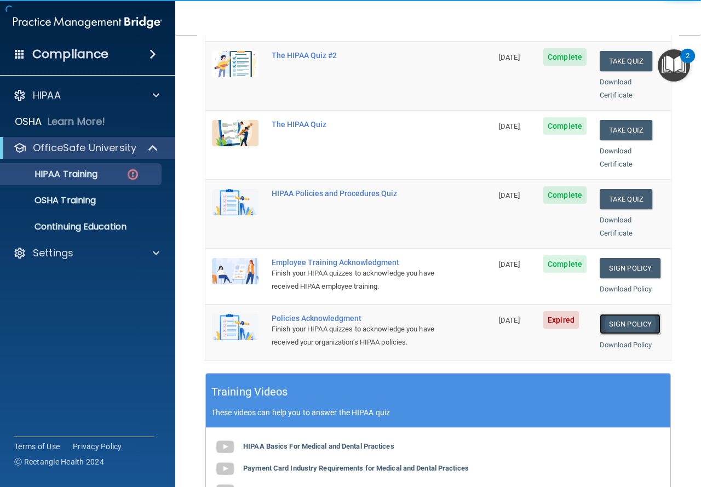
click at [623, 314] on link "Sign Policy" at bounding box center [629, 324] width 61 height 20
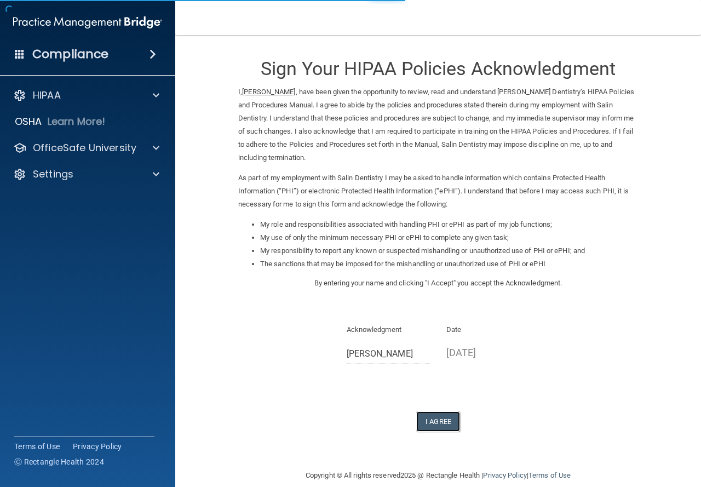
drag, startPoint x: 440, startPoint y: 416, endPoint x: 352, endPoint y: 337, distance: 117.4
click at [438, 417] on button "I Agree" at bounding box center [438, 421] width 44 height 20
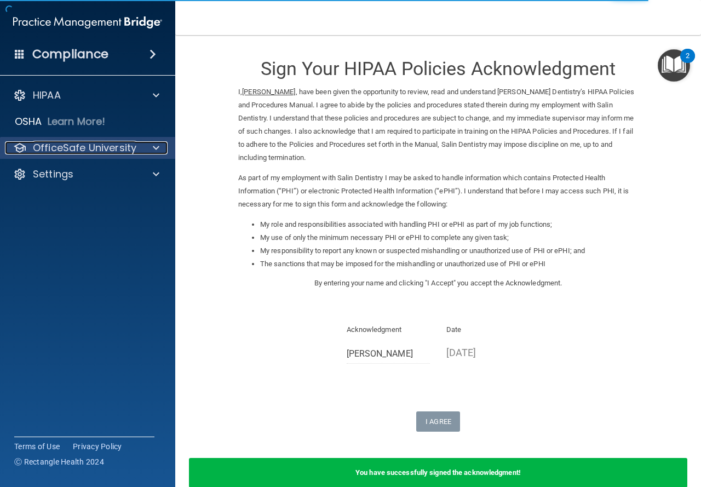
click at [72, 143] on p "OfficeSafe University" at bounding box center [84, 147] width 103 height 13
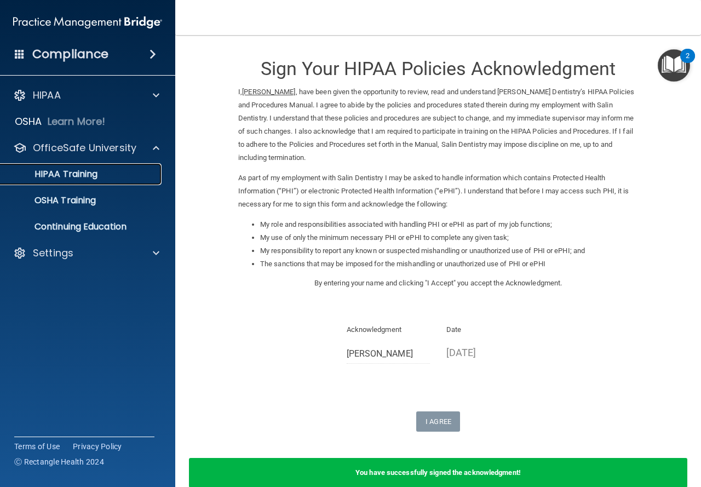
click at [91, 171] on p "HIPAA Training" at bounding box center [52, 174] width 90 height 11
